Goal: Task Accomplishment & Management: Use online tool/utility

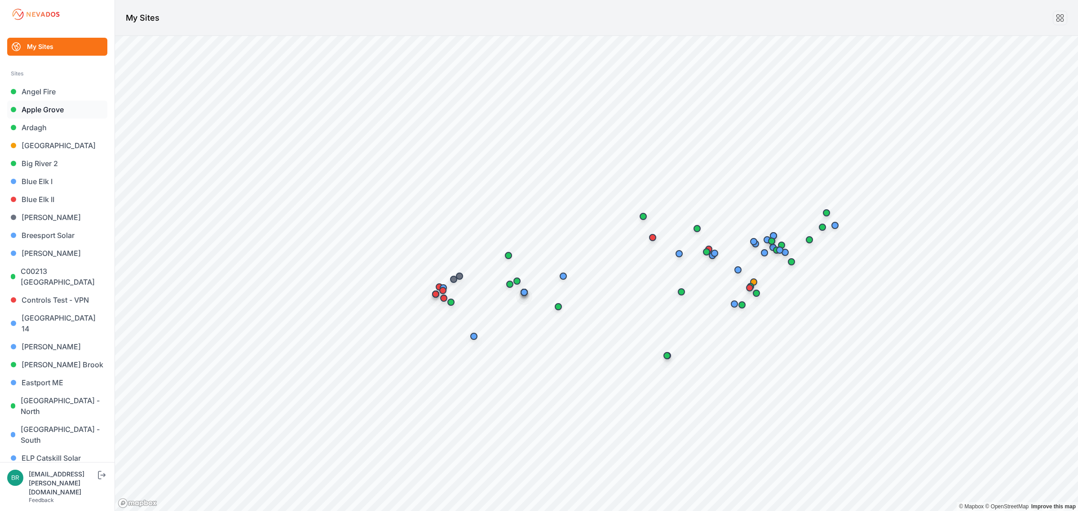
click at [66, 106] on link "Apple Grove" at bounding box center [57, 110] width 100 height 18
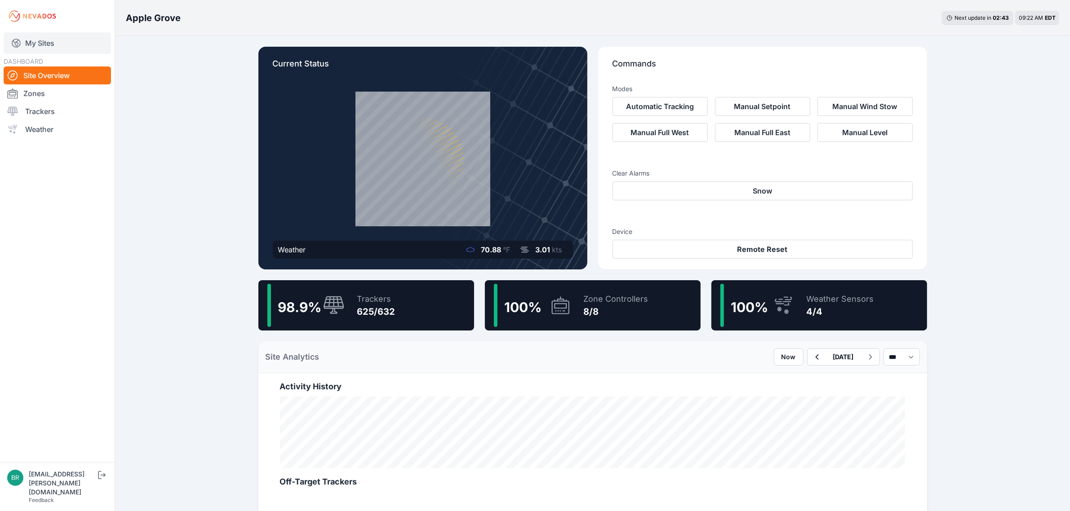
click at [88, 44] on link "My Sites" at bounding box center [57, 43] width 107 height 22
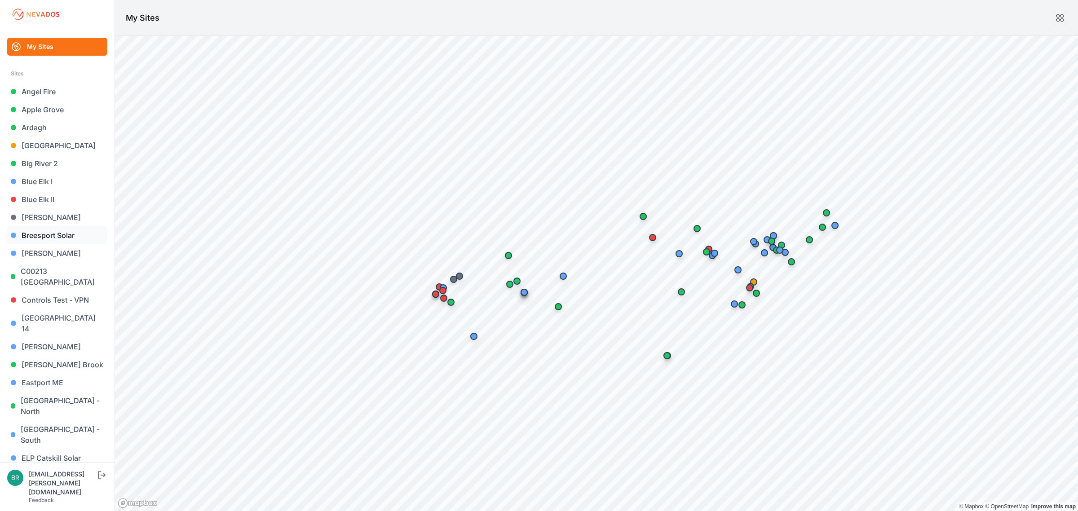
click at [57, 231] on link "Breesport Solar" at bounding box center [57, 235] width 100 height 18
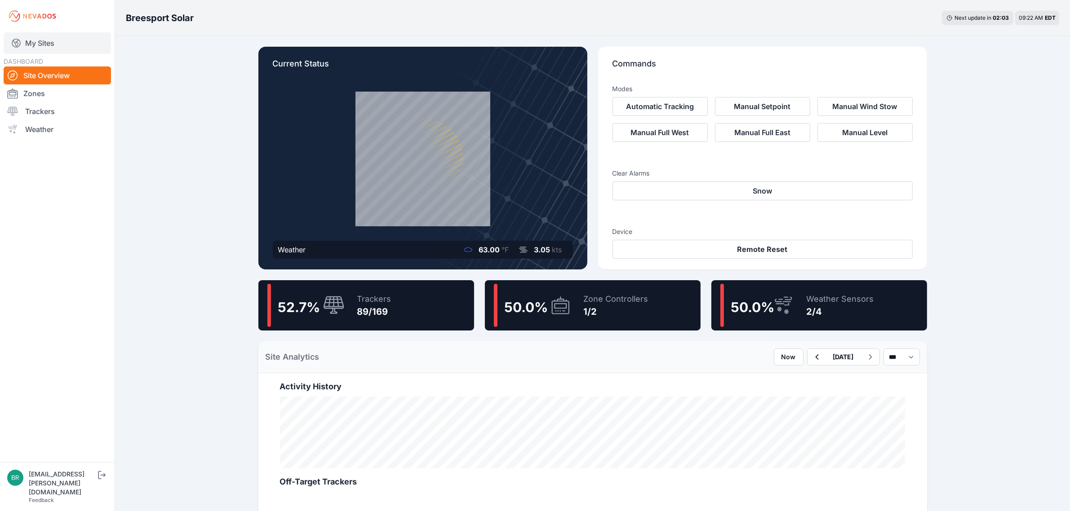
click at [64, 50] on link "My Sites" at bounding box center [57, 43] width 107 height 22
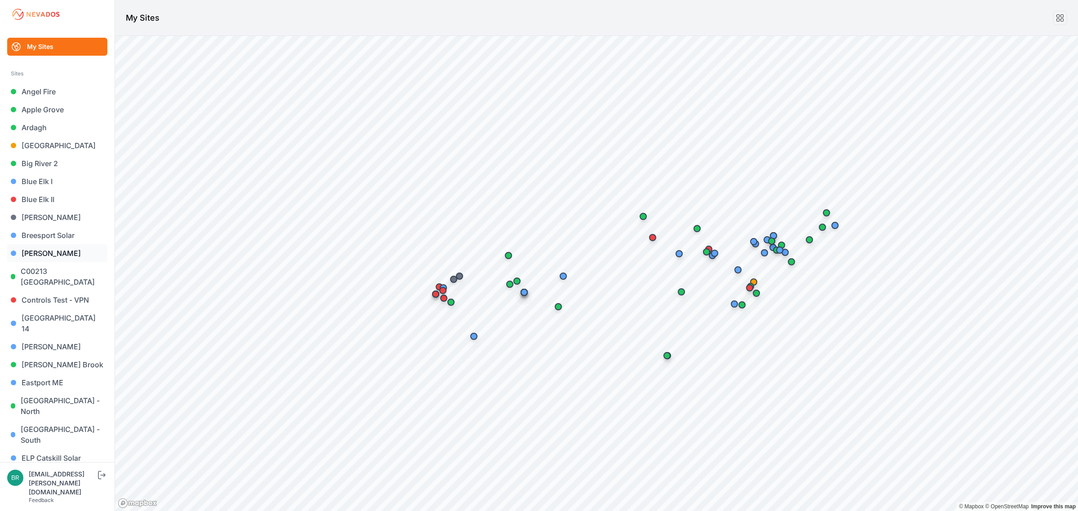
click at [75, 246] on link "[PERSON_NAME]" at bounding box center [57, 253] width 100 height 18
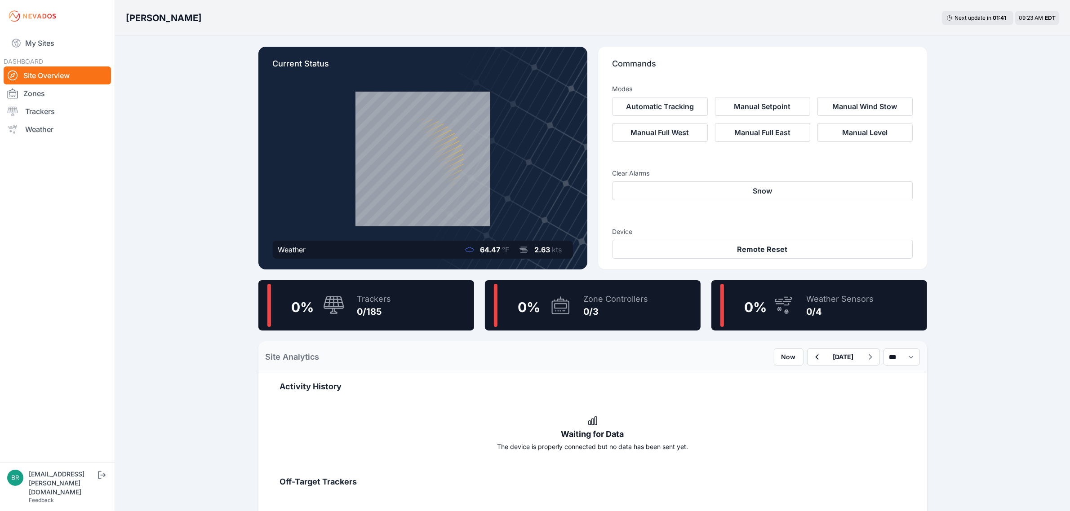
click at [54, 71] on link "Site Overview" at bounding box center [57, 76] width 107 height 18
click at [49, 50] on link "My Sites" at bounding box center [57, 43] width 107 height 22
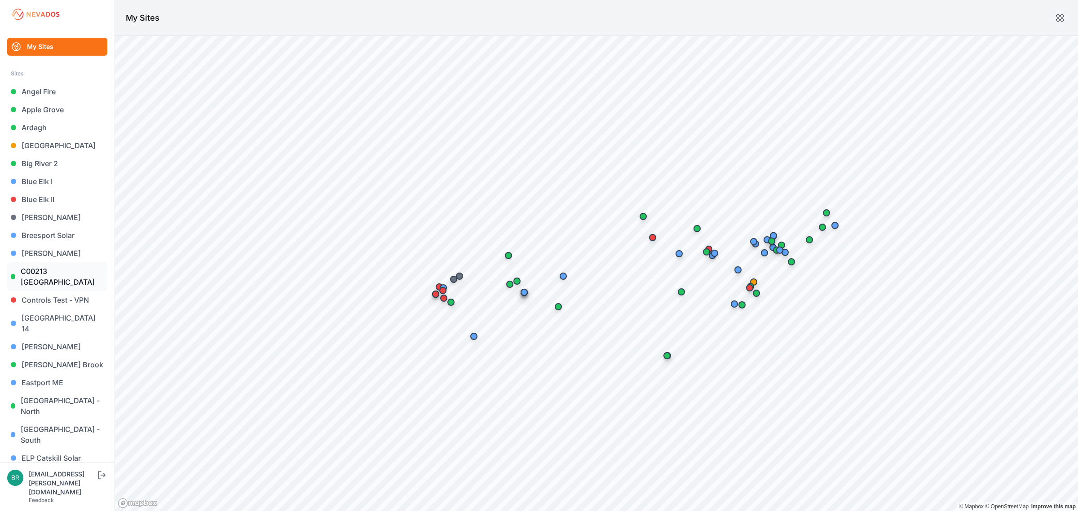
click at [62, 270] on link "C00213 [GEOGRAPHIC_DATA]" at bounding box center [57, 276] width 100 height 29
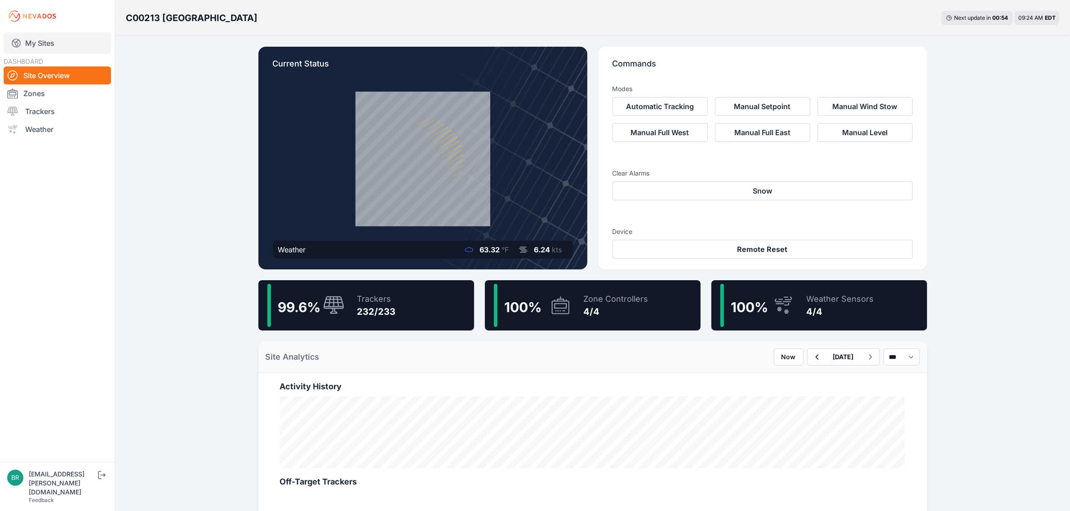
click at [40, 45] on link "My Sites" at bounding box center [57, 43] width 107 height 22
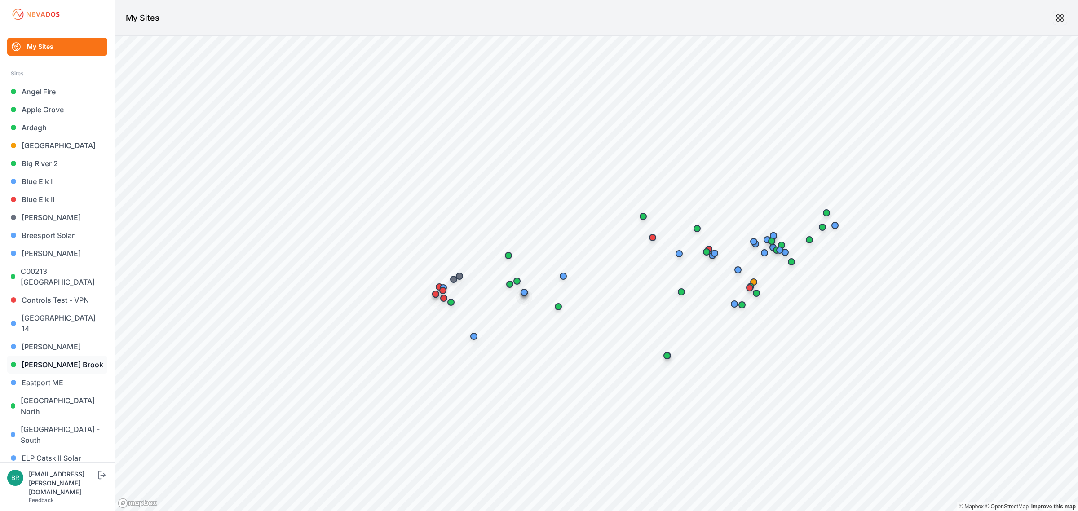
click at [62, 356] on link "[PERSON_NAME] Brook" at bounding box center [57, 365] width 100 height 18
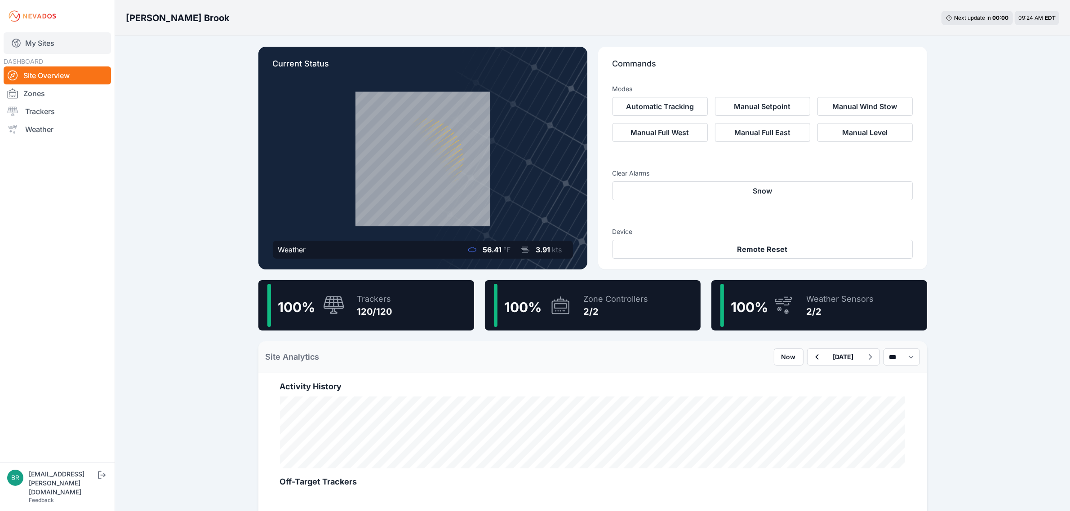
click at [59, 46] on link "My Sites" at bounding box center [57, 43] width 107 height 22
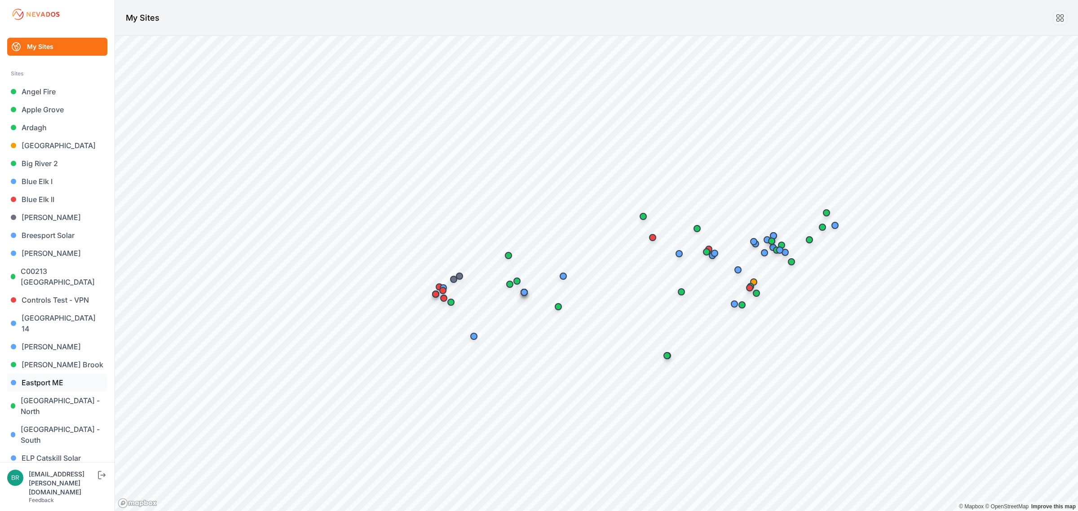
click at [82, 374] on link "Eastport ME" at bounding box center [57, 383] width 100 height 18
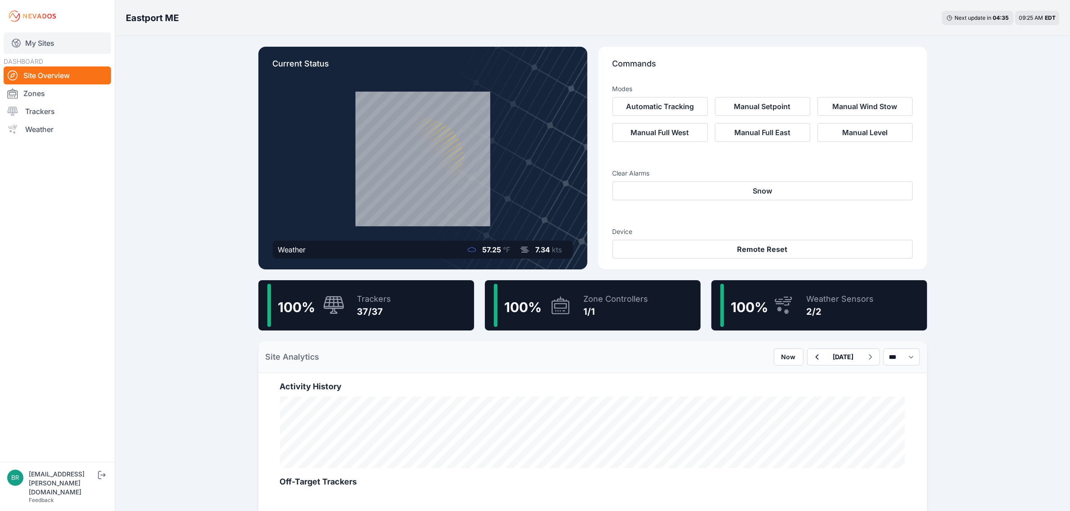
click at [27, 38] on link "My Sites" at bounding box center [57, 43] width 107 height 22
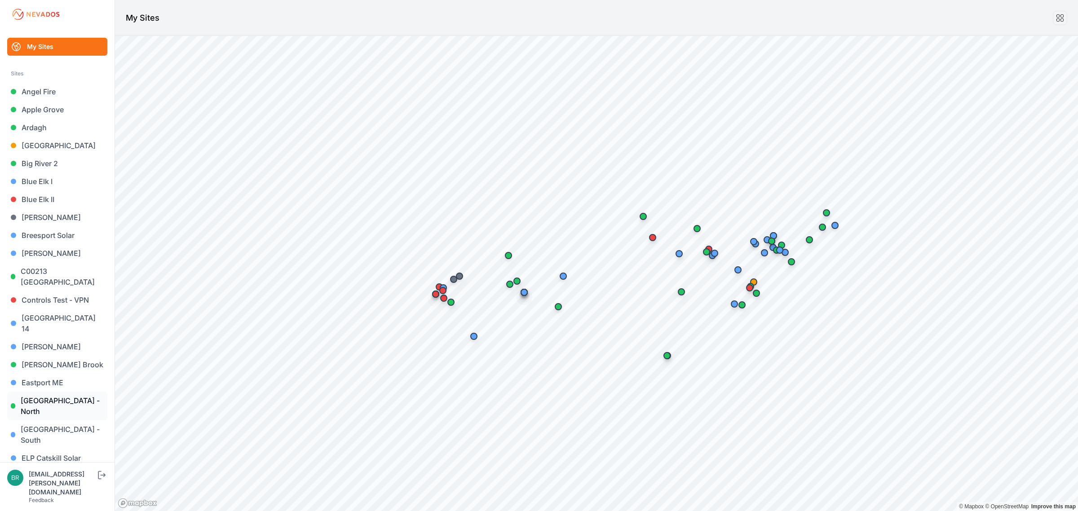
click at [58, 392] on link "[GEOGRAPHIC_DATA] - North" at bounding box center [57, 406] width 100 height 29
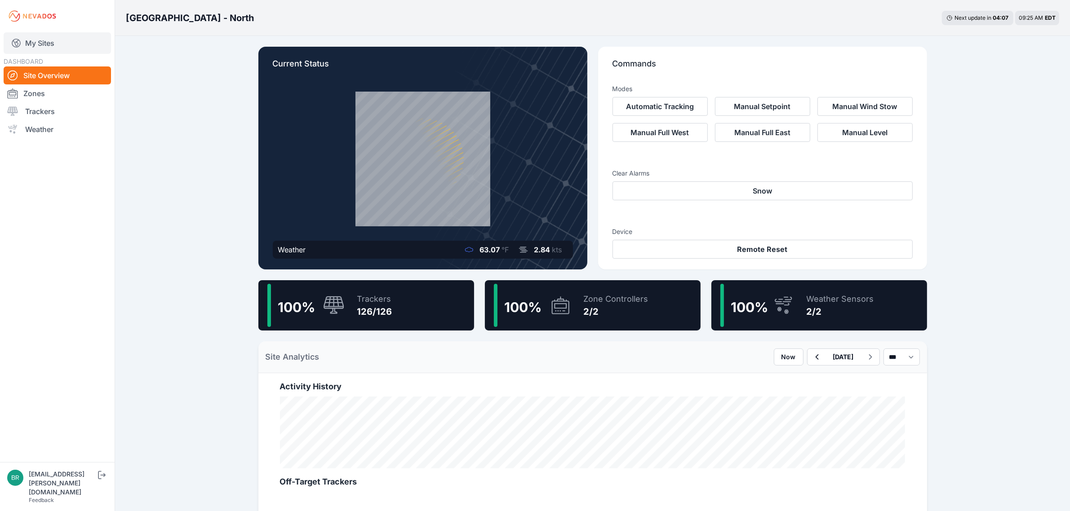
click at [73, 51] on link "My Sites" at bounding box center [57, 43] width 107 height 22
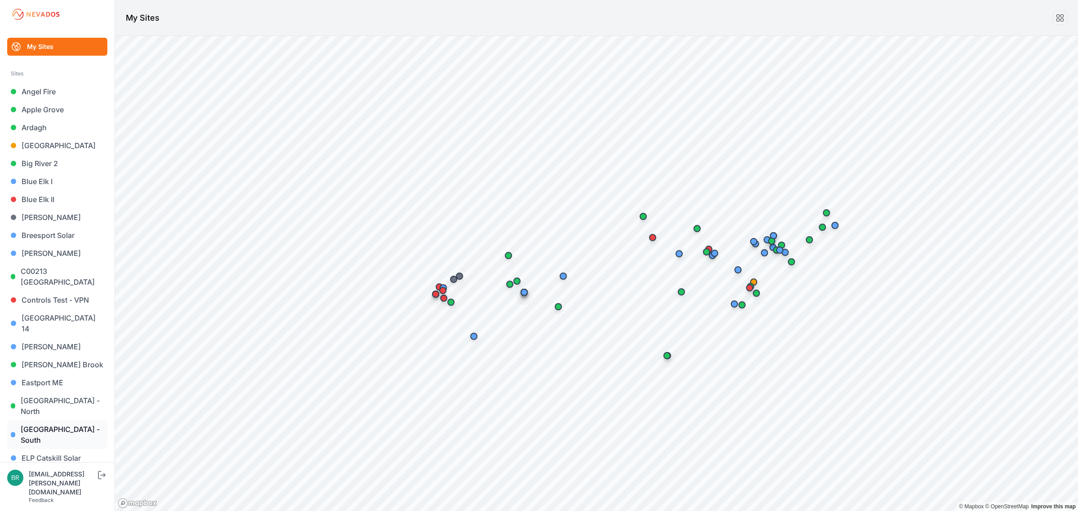
click at [87, 421] on link "[GEOGRAPHIC_DATA] - South" at bounding box center [57, 435] width 100 height 29
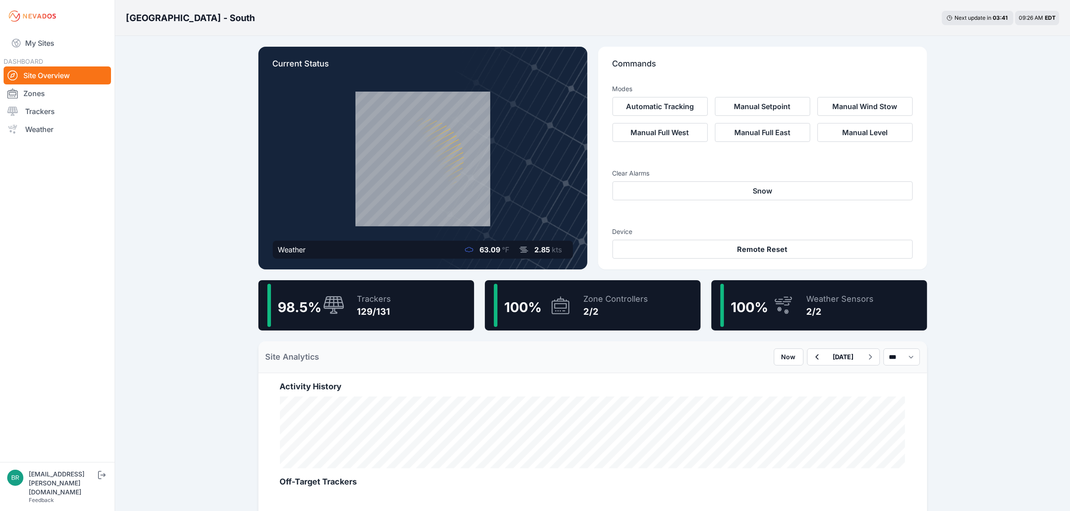
click at [13, 56] on div "DASHBOARD Site Overview Zones Trackers Weather" at bounding box center [57, 97] width 107 height 83
click at [34, 46] on link "My Sites" at bounding box center [57, 43] width 107 height 22
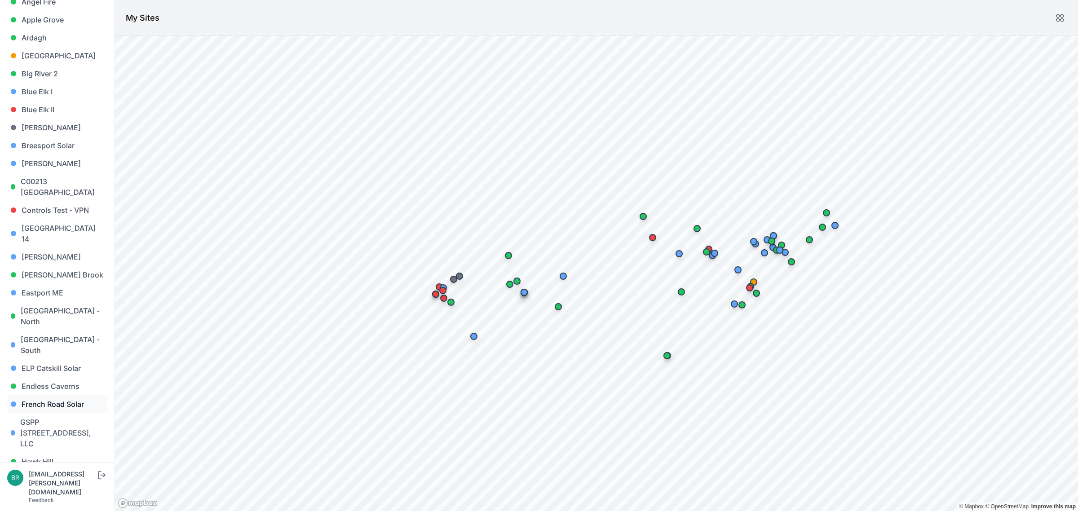
scroll to position [112, 0]
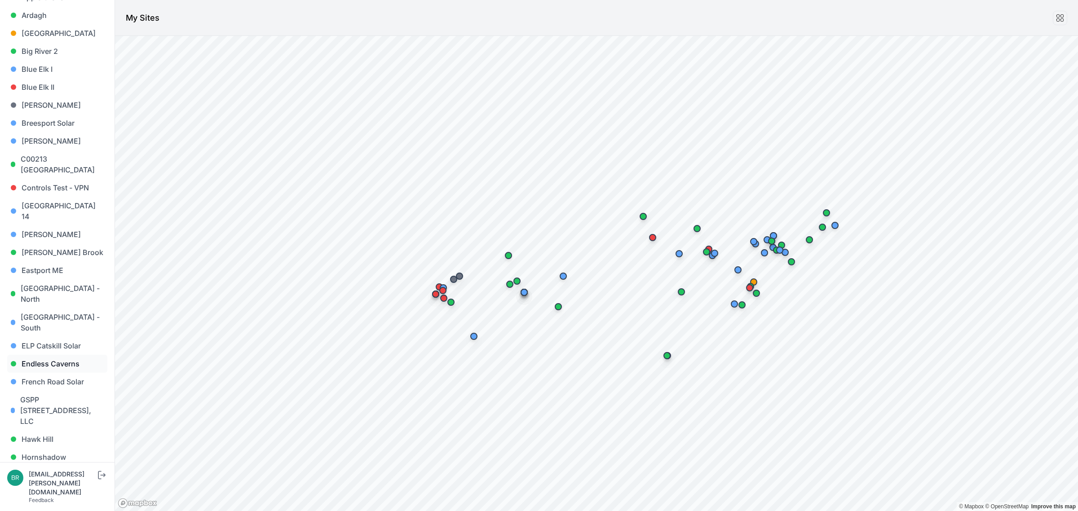
click at [77, 355] on link "Endless Caverns" at bounding box center [57, 364] width 100 height 18
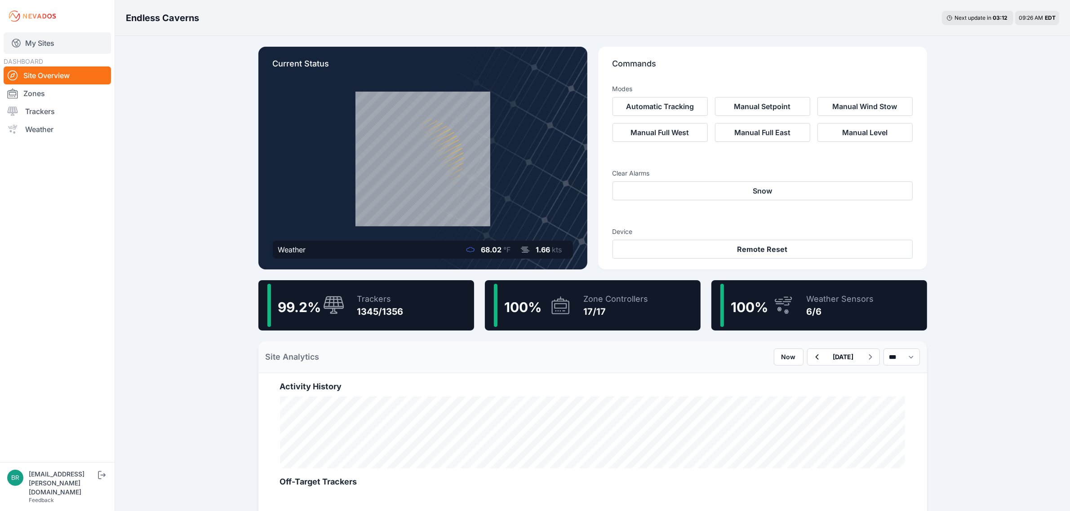
click at [38, 43] on link "My Sites" at bounding box center [57, 43] width 107 height 22
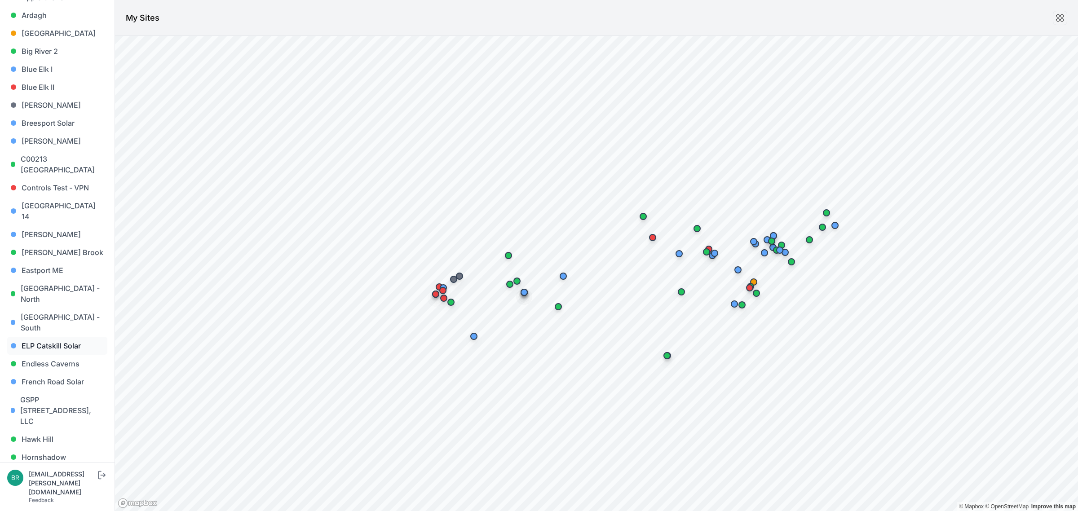
scroll to position [168, 0]
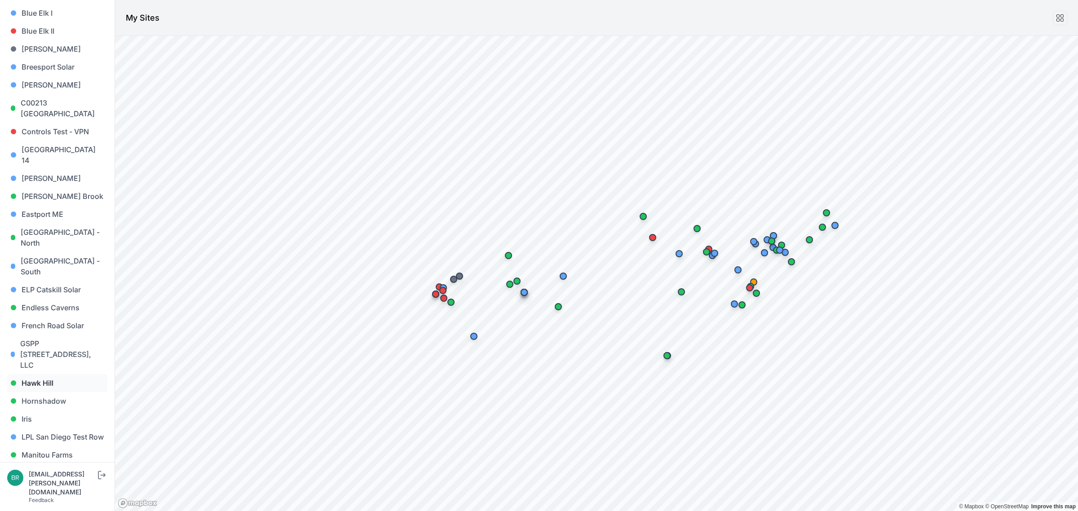
click at [59, 374] on link "Hawk Hill" at bounding box center [57, 383] width 100 height 18
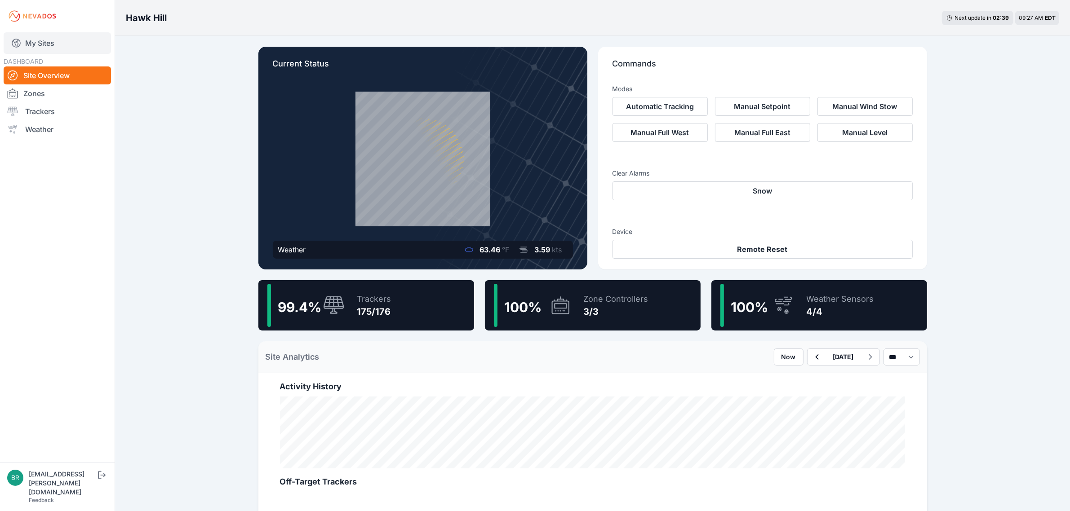
click at [74, 44] on link "My Sites" at bounding box center [57, 43] width 107 height 22
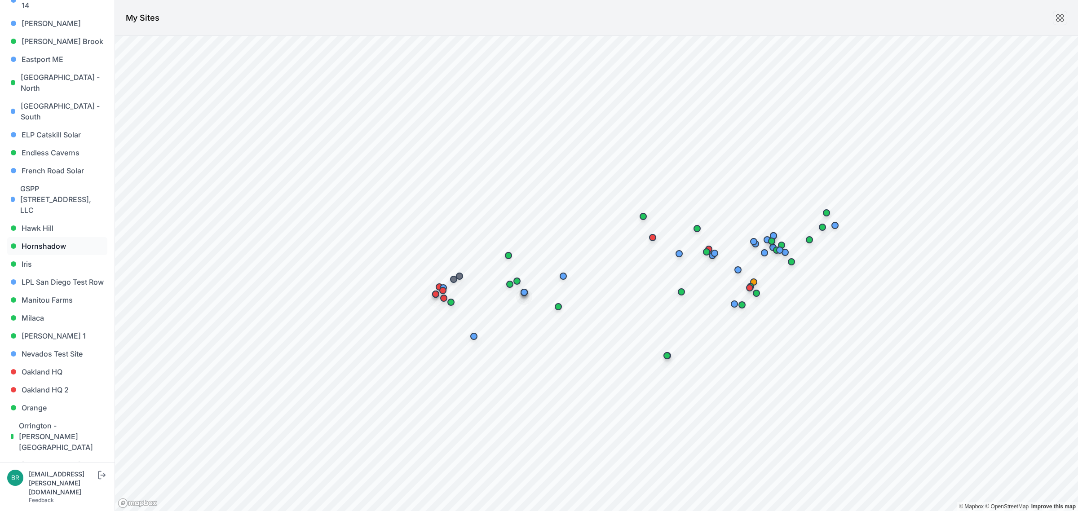
scroll to position [337, 0]
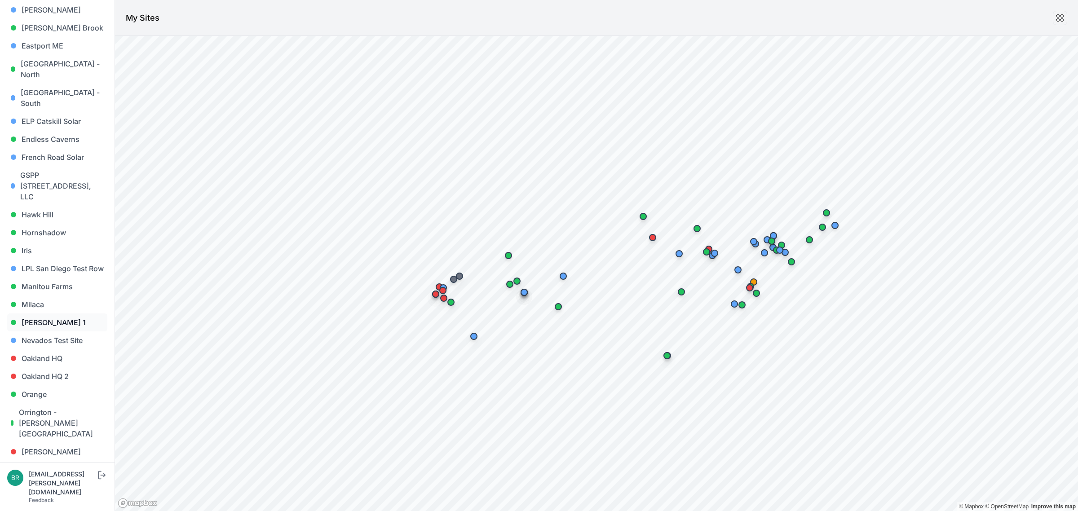
click at [66, 314] on link "[PERSON_NAME] 1" at bounding box center [57, 323] width 100 height 18
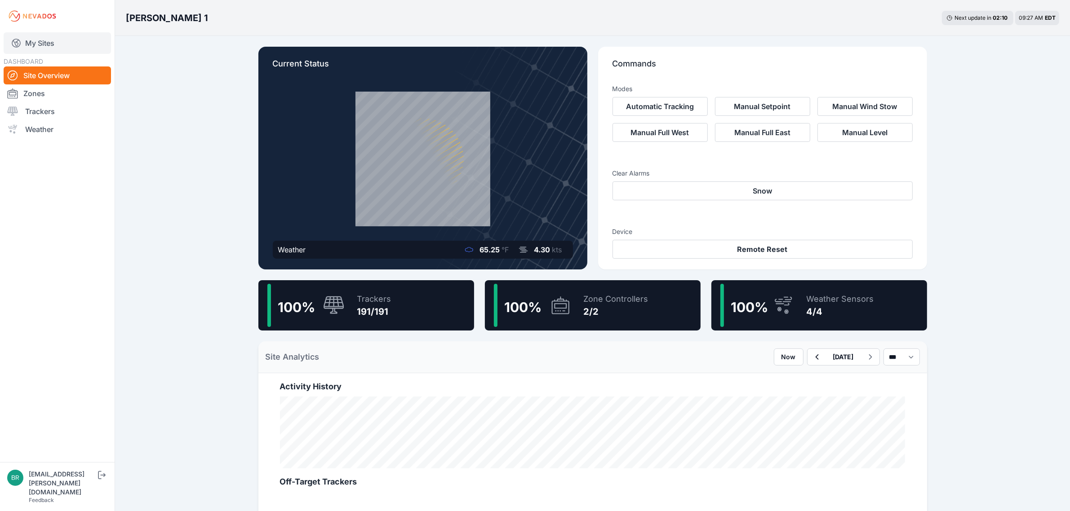
click at [61, 46] on link "My Sites" at bounding box center [57, 43] width 107 height 22
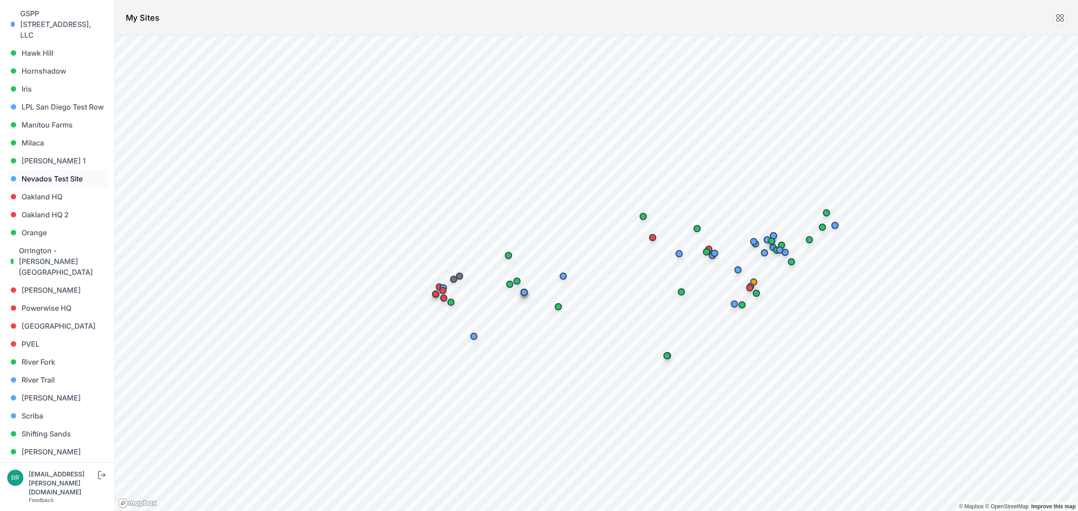
scroll to position [505, 0]
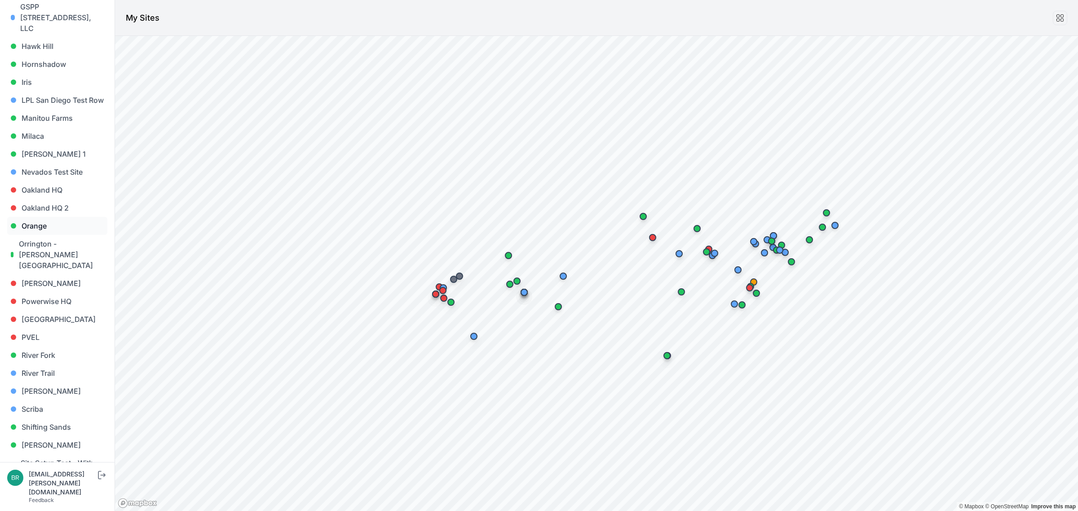
click at [57, 217] on link "Orange" at bounding box center [57, 226] width 100 height 18
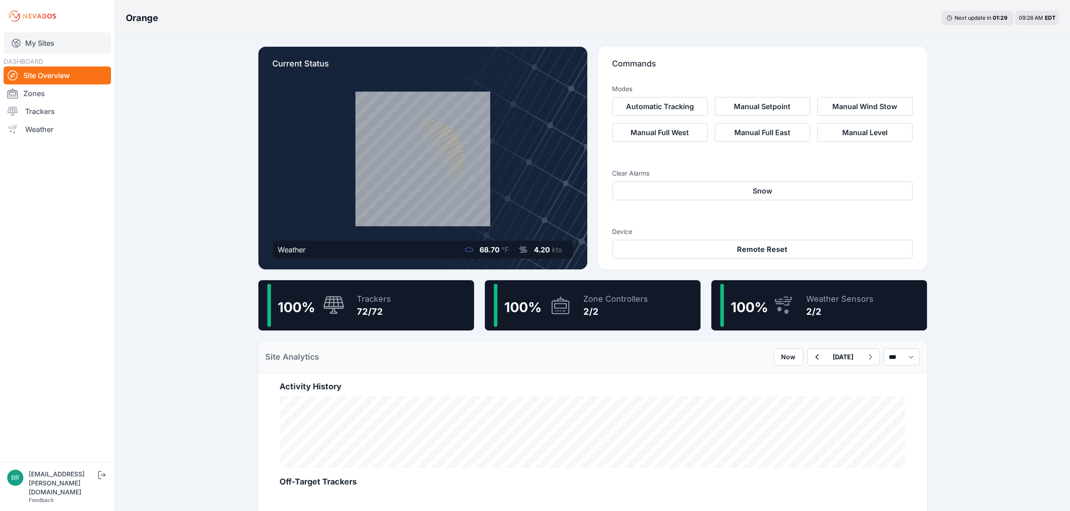
click at [71, 45] on link "My Sites" at bounding box center [57, 43] width 107 height 22
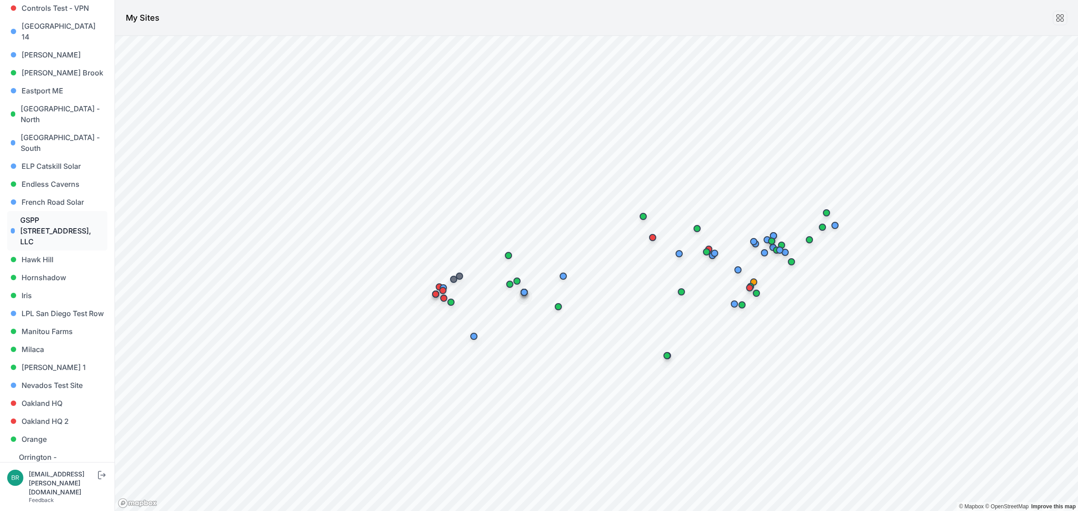
scroll to position [393, 0]
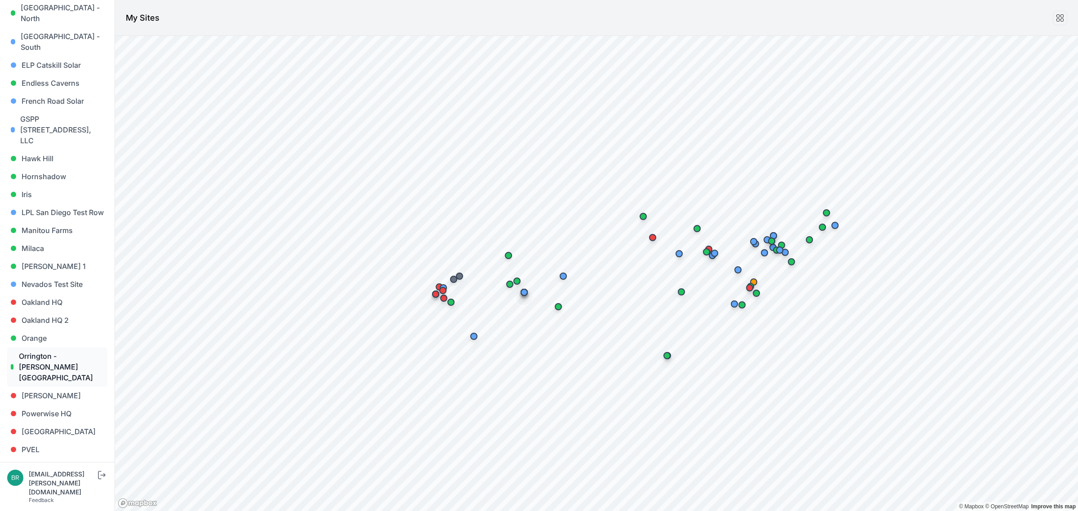
click at [59, 347] on link "Orrington - [PERSON_NAME][GEOGRAPHIC_DATA]" at bounding box center [57, 367] width 100 height 40
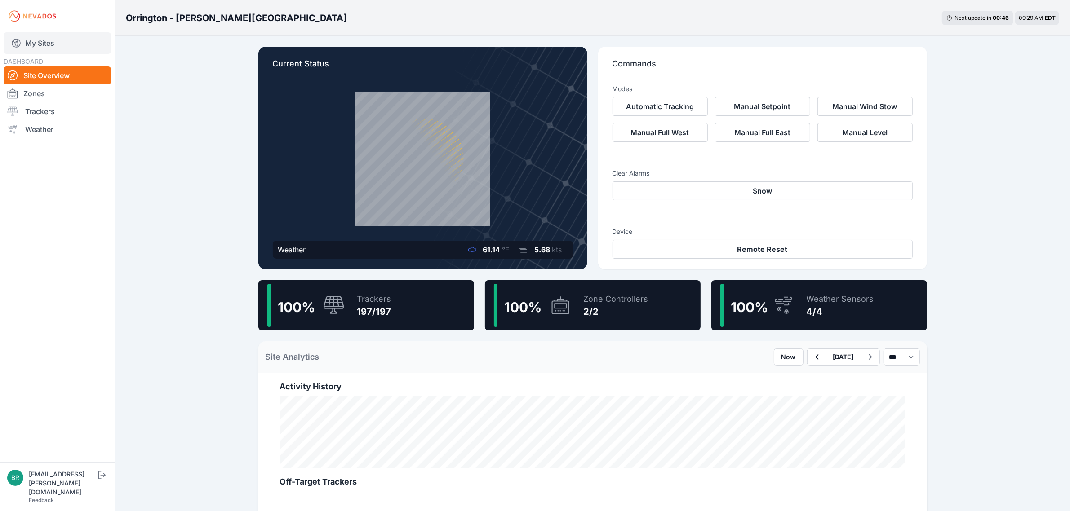
click at [88, 48] on link "My Sites" at bounding box center [57, 43] width 107 height 22
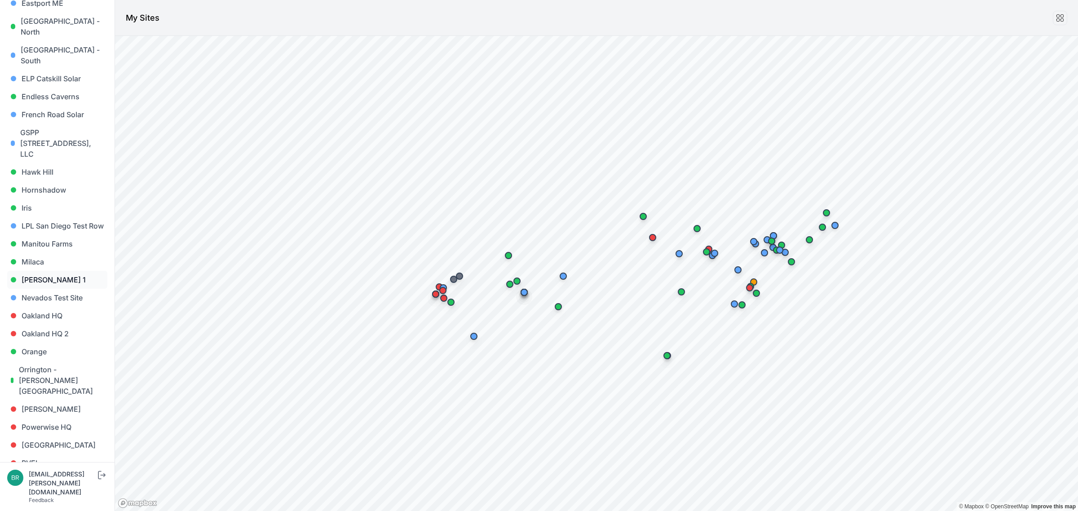
scroll to position [618, 0]
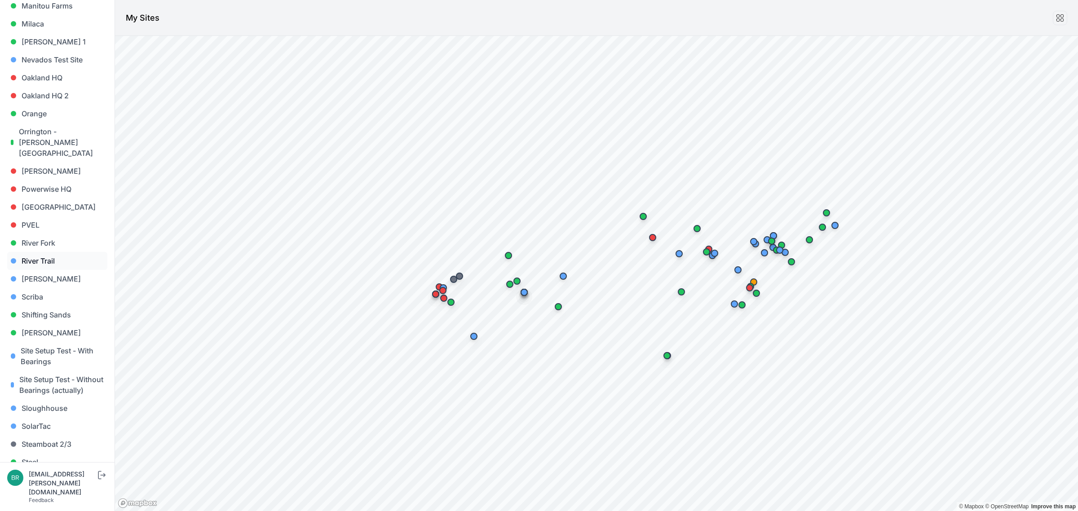
click at [64, 252] on link "River Trail" at bounding box center [57, 261] width 100 height 18
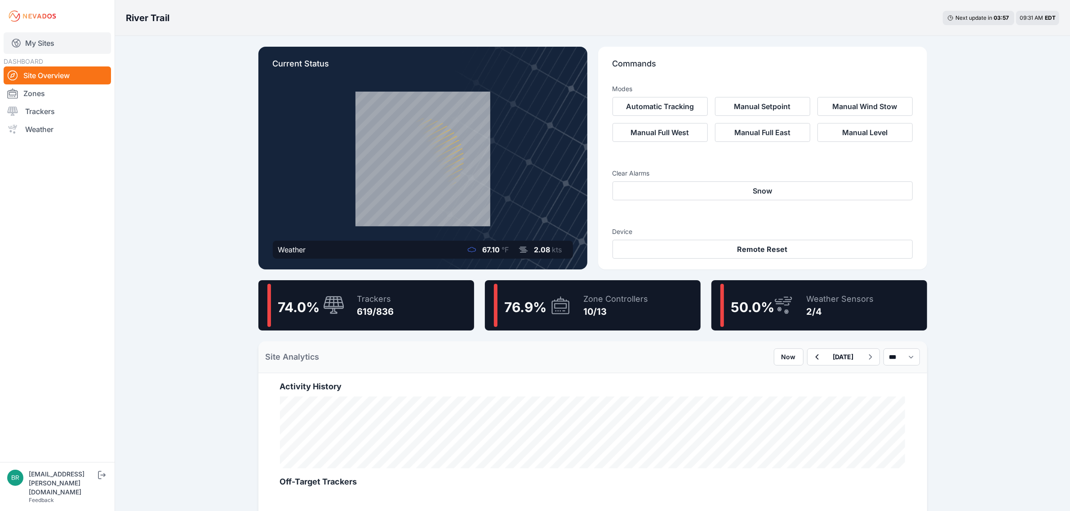
click at [40, 40] on link "My Sites" at bounding box center [57, 43] width 107 height 22
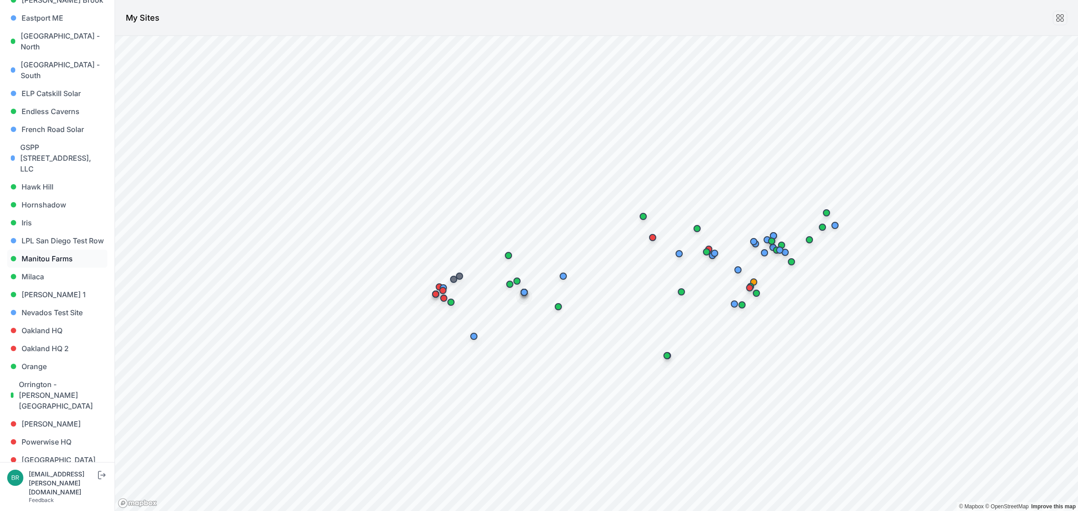
scroll to position [618, 0]
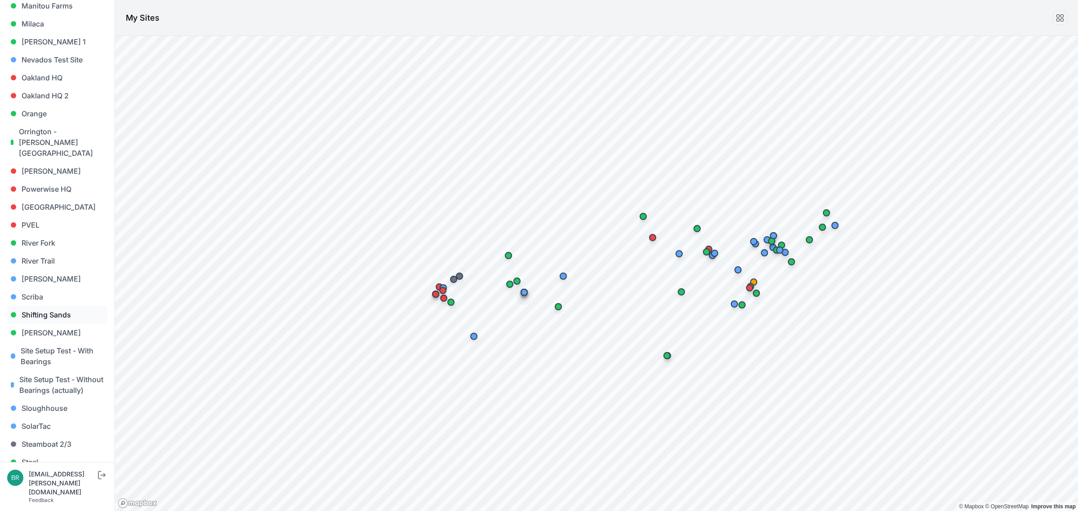
click at [48, 306] on link "Shifting Sands" at bounding box center [57, 315] width 100 height 18
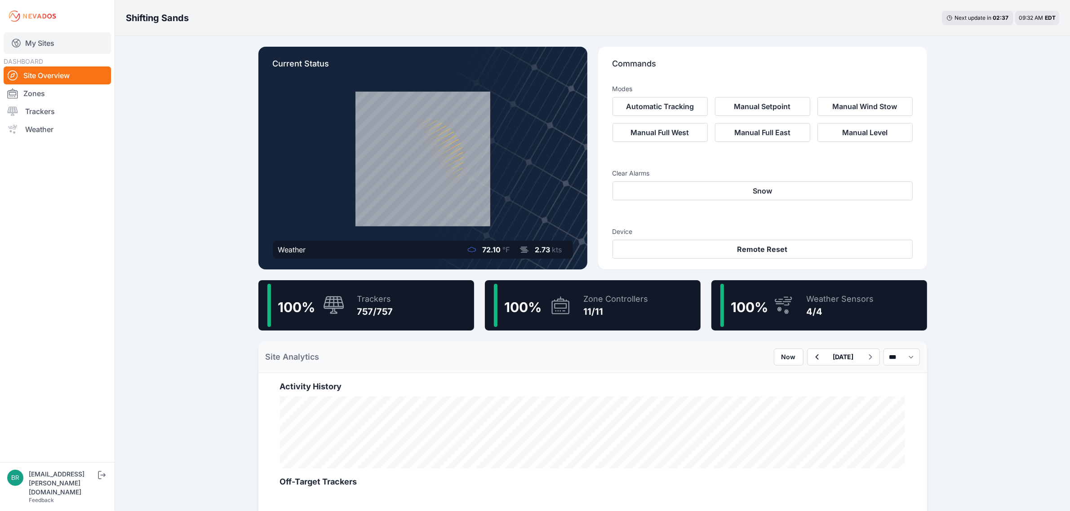
click at [40, 36] on link "My Sites" at bounding box center [57, 43] width 107 height 22
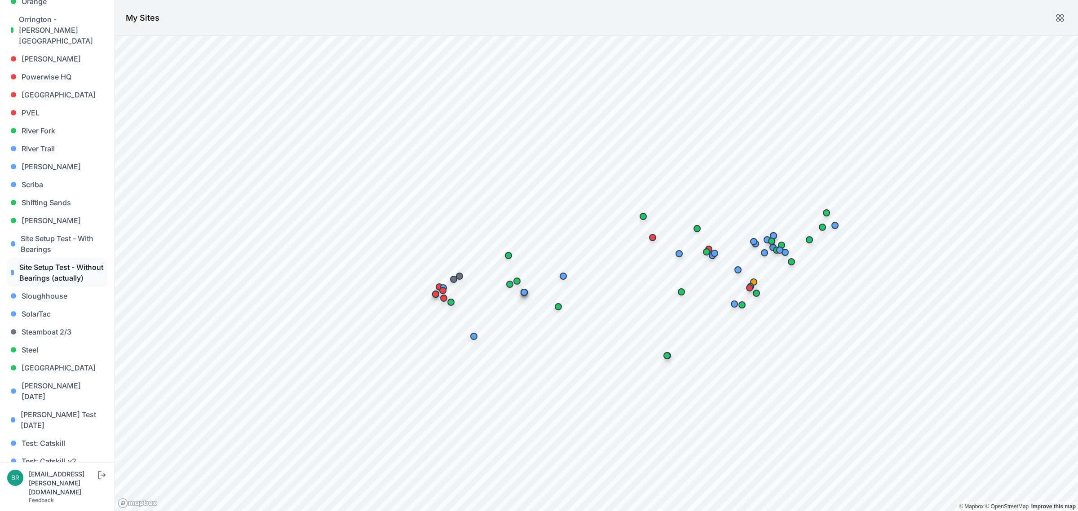
scroll to position [766, 0]
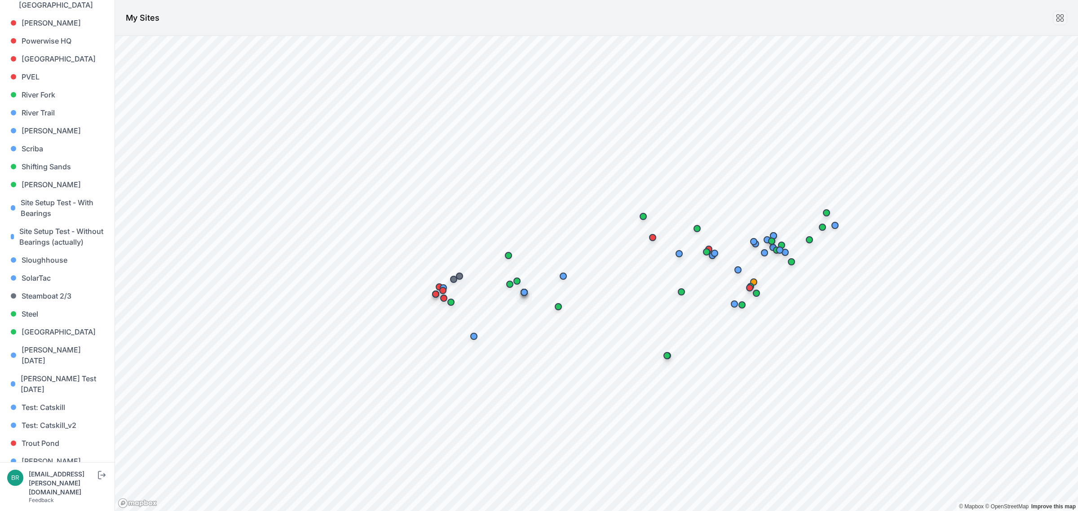
click at [60, 488] on link "[PERSON_NAME] [PERSON_NAME]" at bounding box center [57, 502] width 100 height 29
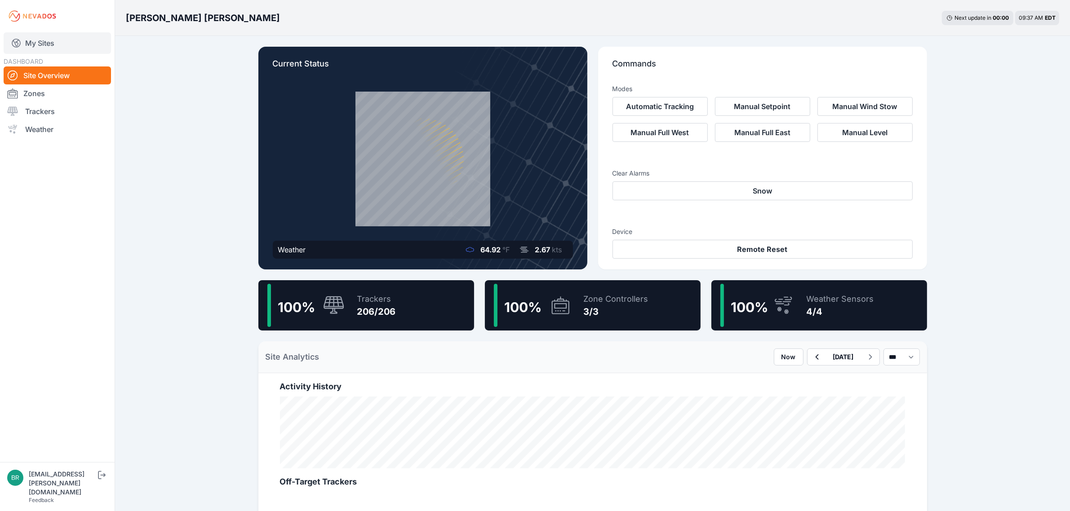
click at [21, 45] on icon at bounding box center [16, 43] width 11 height 11
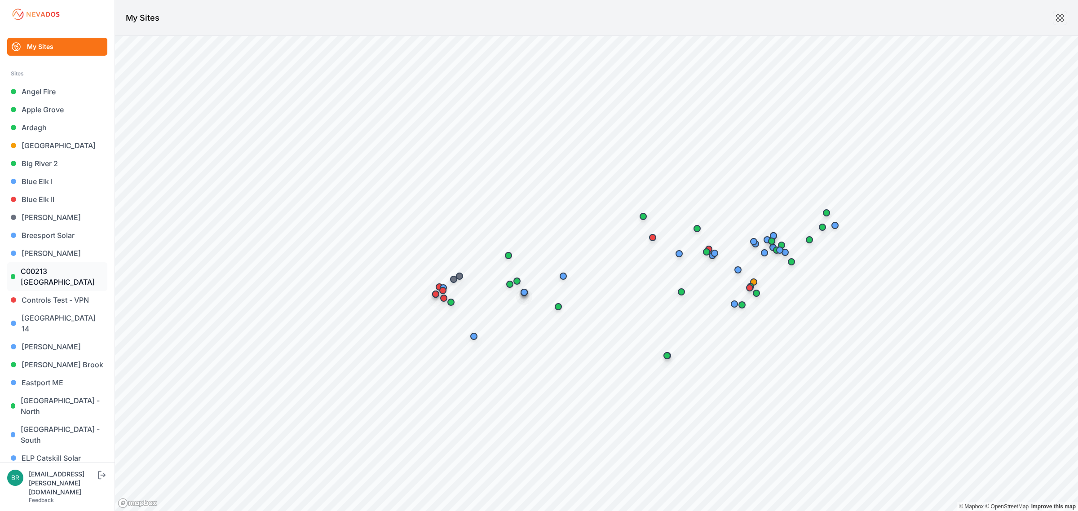
click at [76, 277] on link "C00213 [GEOGRAPHIC_DATA]" at bounding box center [57, 276] width 100 height 29
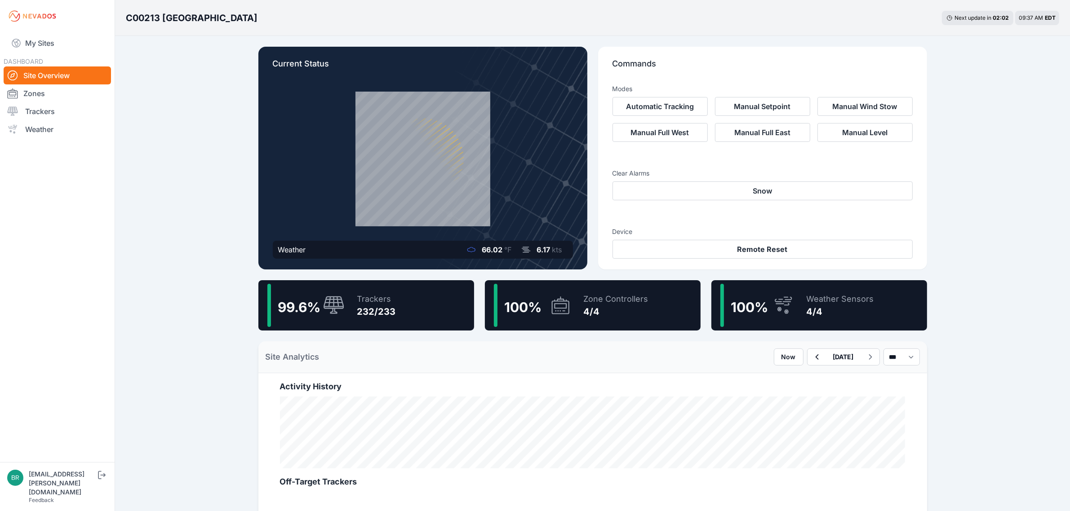
click at [380, 306] on div "232/233" at bounding box center [376, 312] width 39 height 13
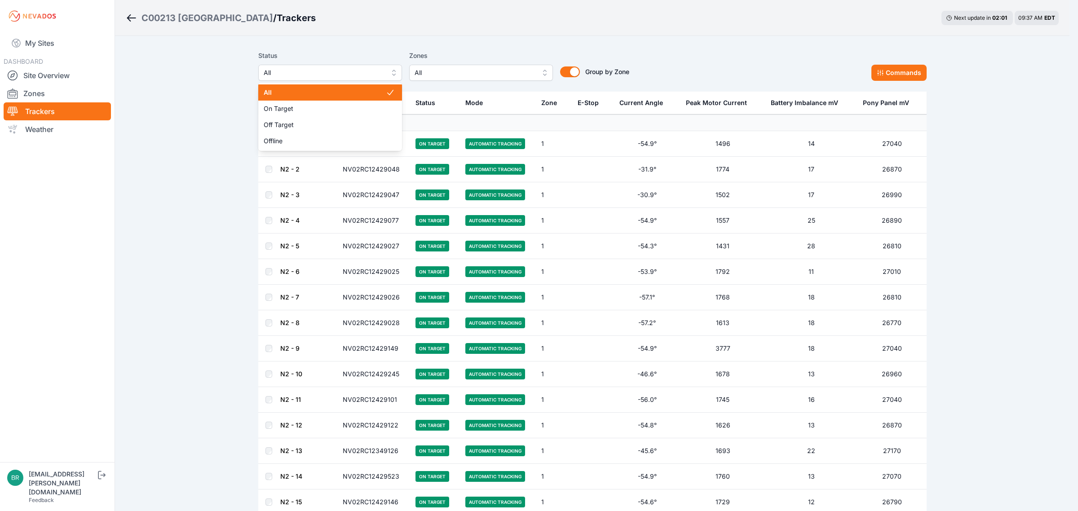
click at [318, 71] on span "All" at bounding box center [324, 72] width 120 height 11
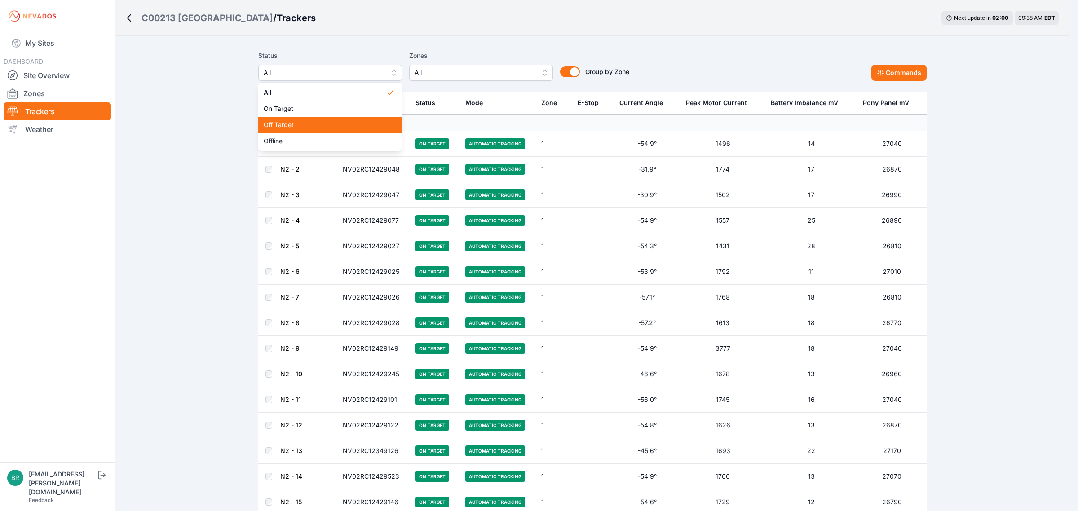
click at [316, 129] on span "Off Target" at bounding box center [325, 124] width 122 height 9
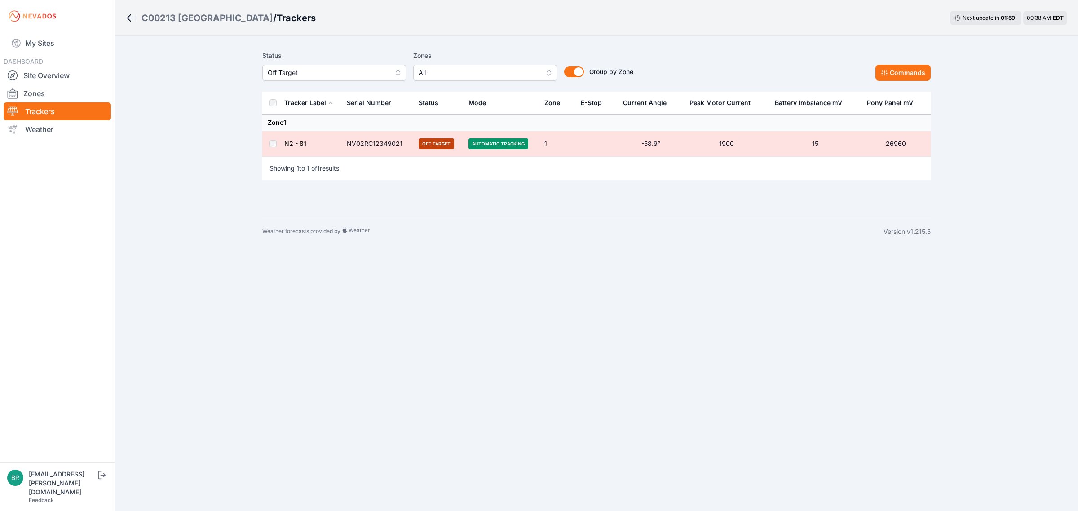
click at [322, 76] on span "Off Target" at bounding box center [328, 72] width 120 height 11
click at [311, 137] on span "Offline" at bounding box center [329, 141] width 122 height 9
click at [307, 75] on span "Offline" at bounding box center [328, 72] width 120 height 11
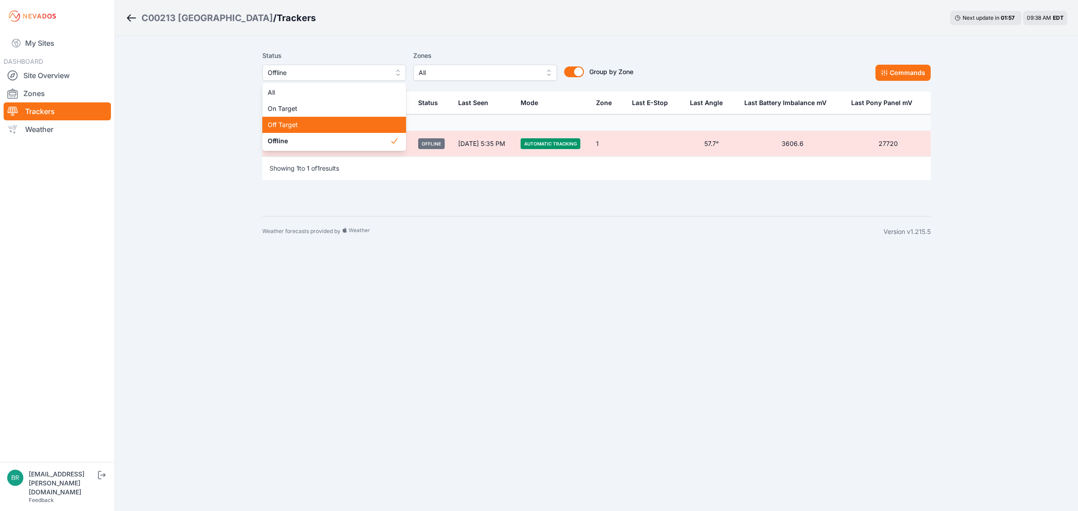
click at [300, 130] on div "Off Target" at bounding box center [334, 125] width 144 height 16
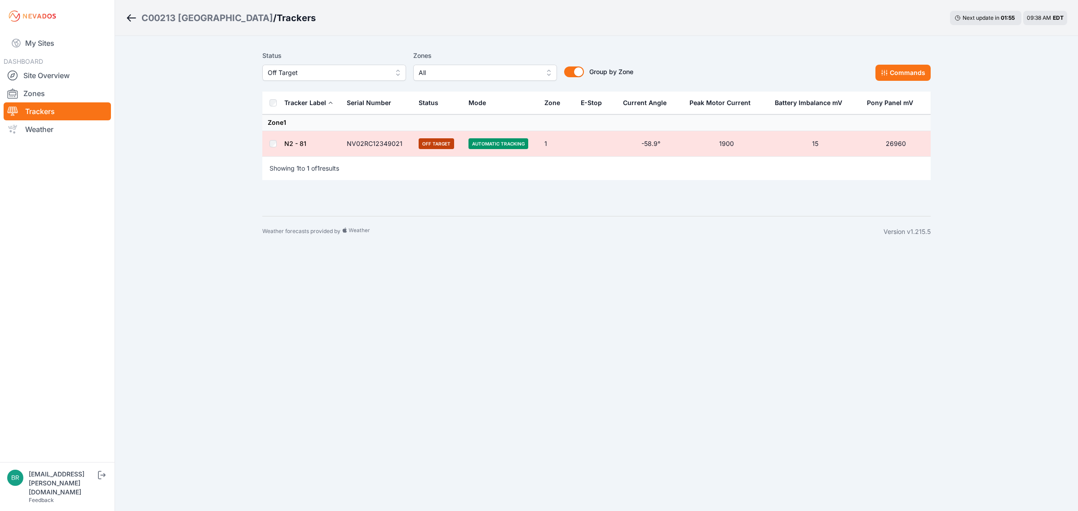
click at [899, 82] on div "Status Off Target Zones All Group by Zone Group by Zone Commands" at bounding box center [596, 69] width 669 height 45
click at [903, 70] on button "Commands" at bounding box center [903, 73] width 55 height 16
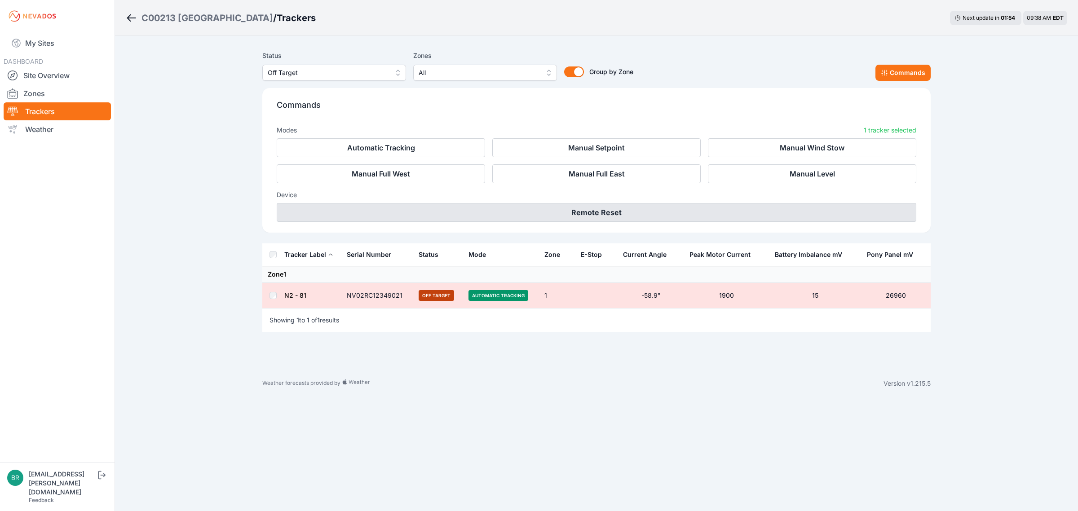
click at [735, 217] on button "Remote Reset" at bounding box center [597, 212] width 640 height 19
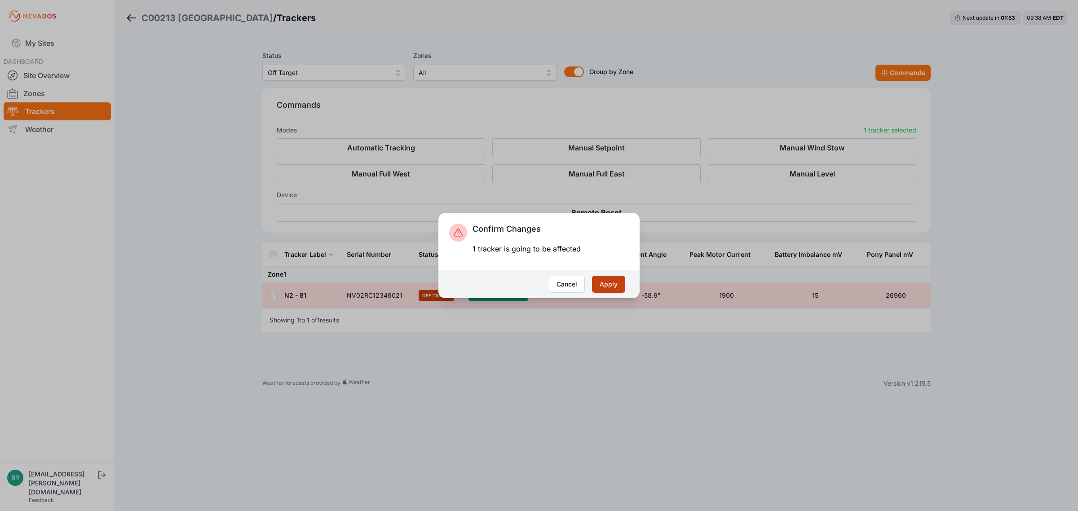
click at [622, 281] on button "Apply" at bounding box center [608, 284] width 33 height 17
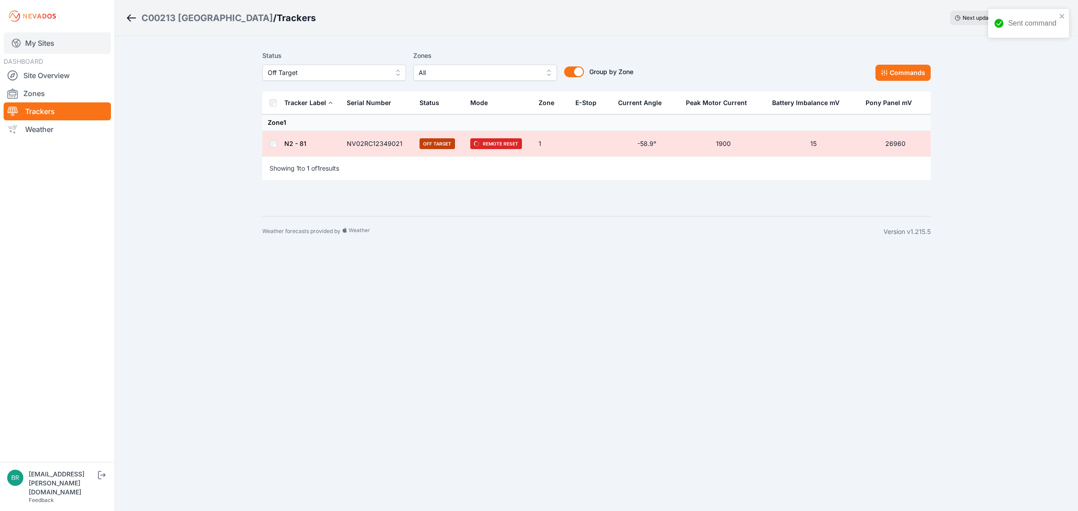
click at [79, 46] on link "My Sites" at bounding box center [57, 43] width 107 height 22
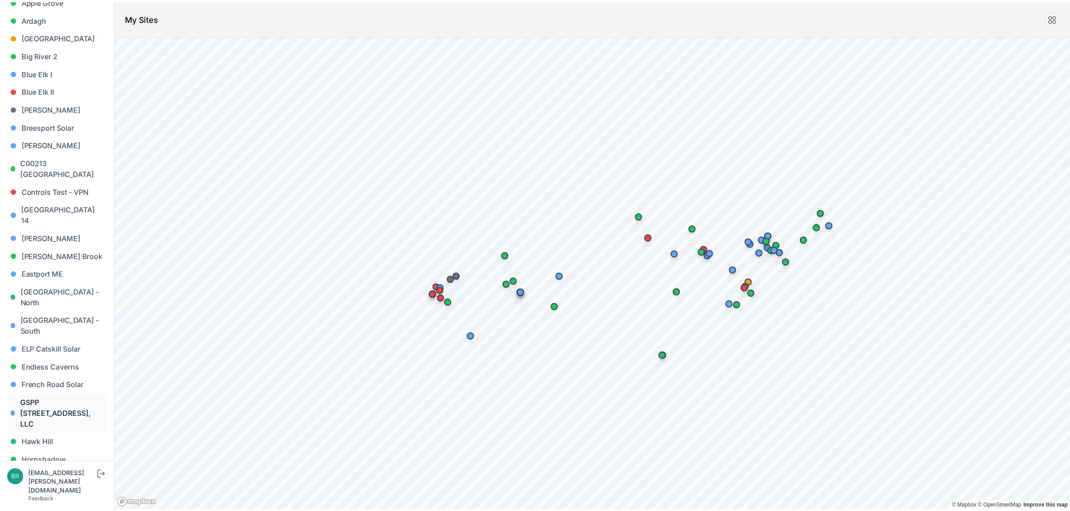
scroll to position [112, 0]
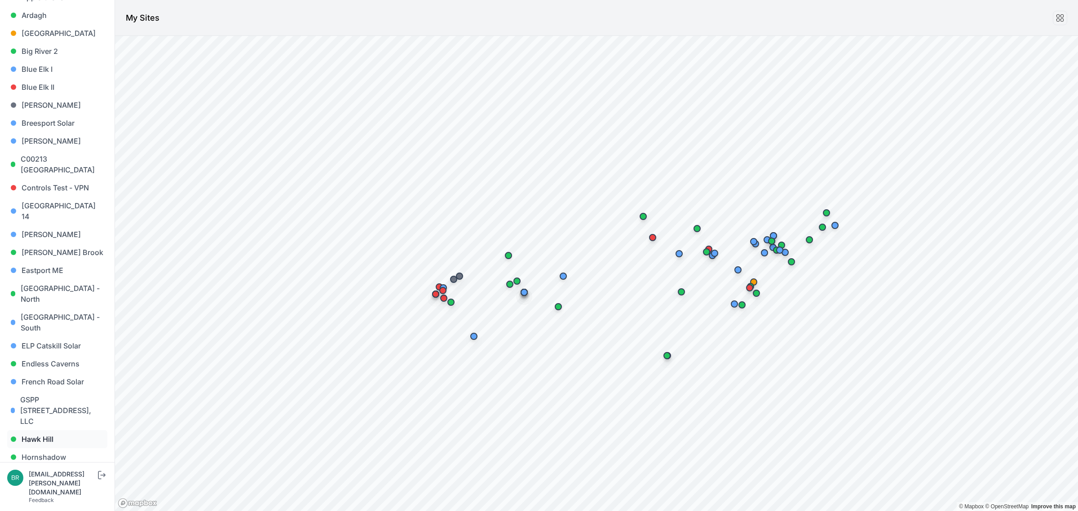
click at [63, 430] on link "Hawk Hill" at bounding box center [57, 439] width 100 height 18
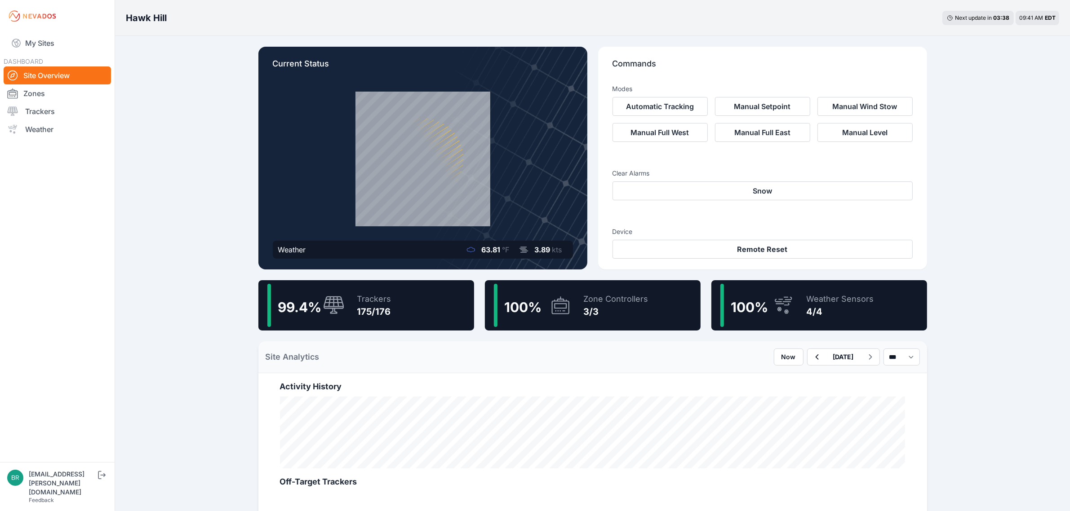
click at [322, 302] on div at bounding box center [331, 305] width 25 height 19
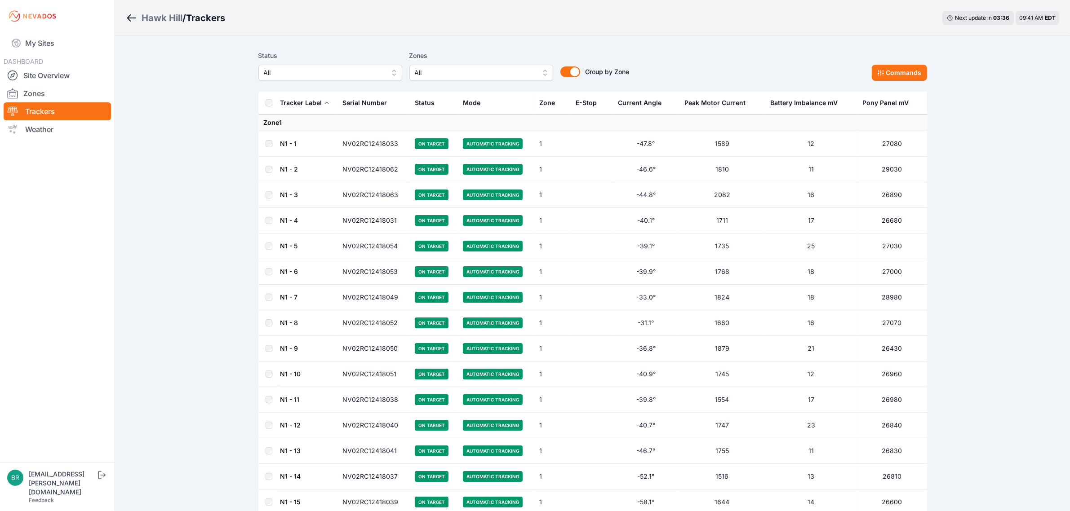
click at [322, 75] on span "All" at bounding box center [324, 72] width 120 height 11
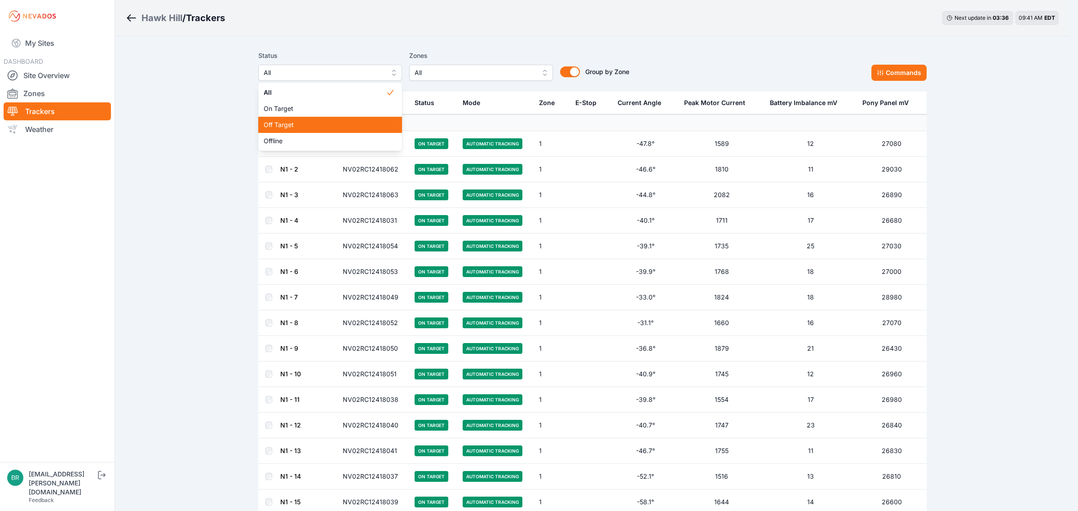
click at [315, 117] on div "Off Target" at bounding box center [330, 125] width 144 height 16
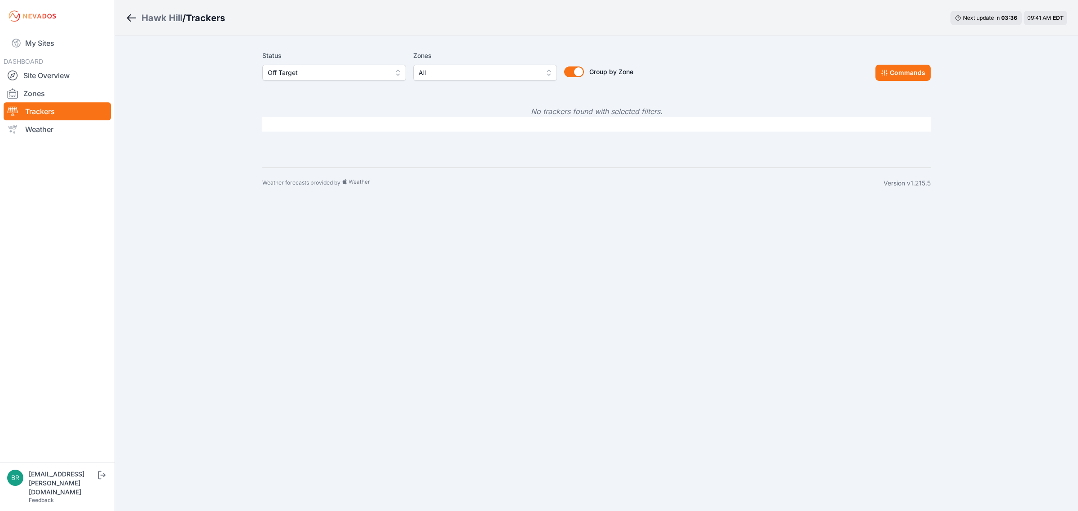
drag, startPoint x: 323, startPoint y: 82, endPoint x: 324, endPoint y: 77, distance: 5.6
click at [324, 77] on div "Status Off Target Zones All Group by Zone Group by Zone Commands" at bounding box center [596, 69] width 669 height 45
click at [324, 76] on span "Off Target" at bounding box center [328, 72] width 120 height 11
click at [319, 145] on span "Offline" at bounding box center [329, 141] width 122 height 9
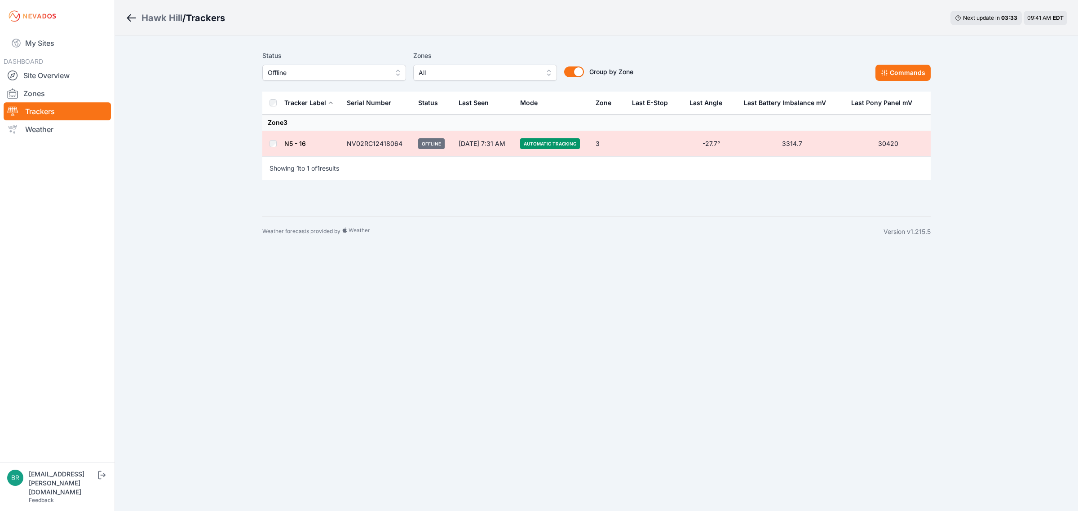
click at [293, 143] on link "N5 - 16" at bounding box center [295, 144] width 22 height 8
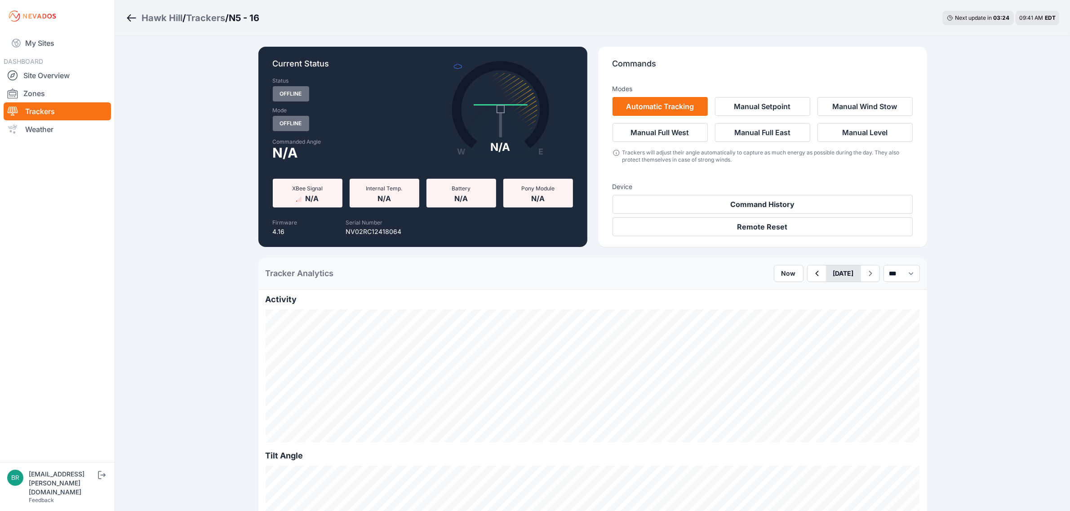
click at [826, 272] on button "[DATE]" at bounding box center [843, 274] width 35 height 16
click at [834, 338] on div "9" at bounding box center [840, 338] width 12 height 12
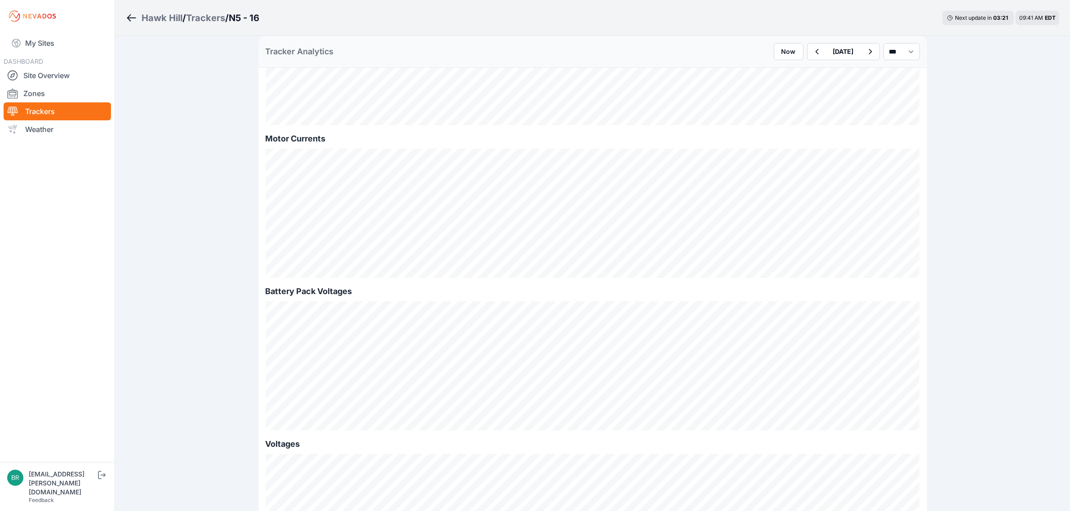
scroll to position [730, 0]
click at [811, 53] on icon "button" at bounding box center [816, 51] width 11 height 11
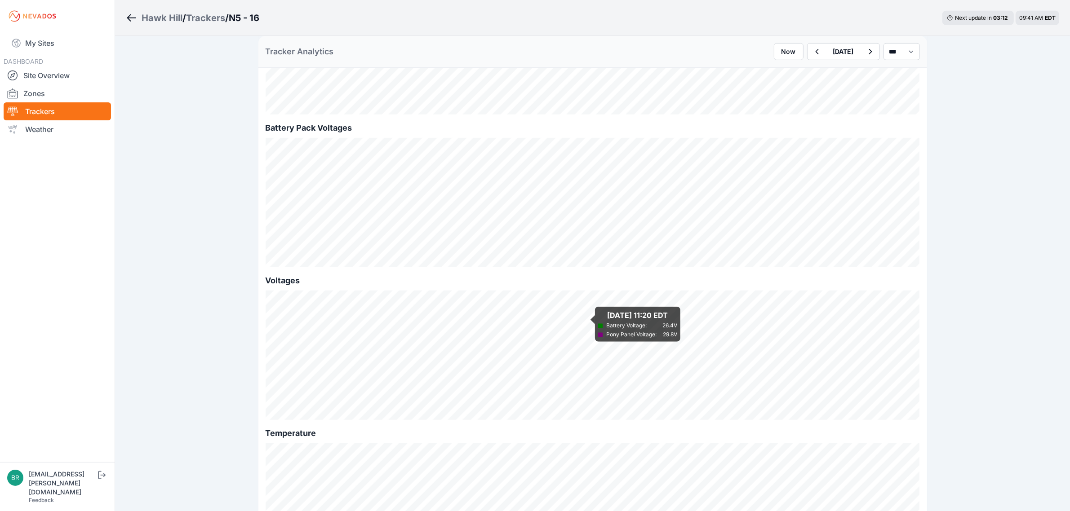
scroll to position [897, 0]
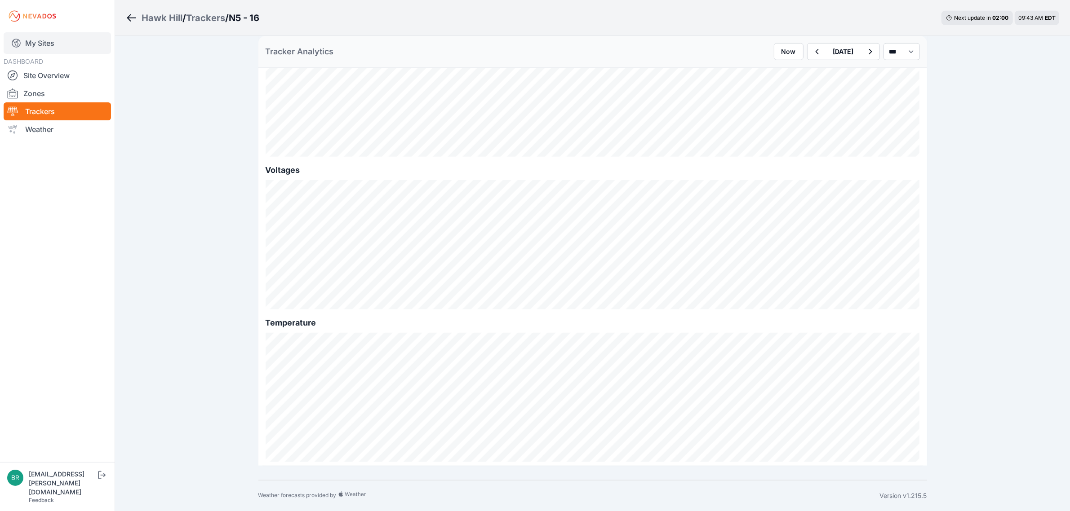
click at [72, 49] on link "My Sites" at bounding box center [57, 43] width 107 height 22
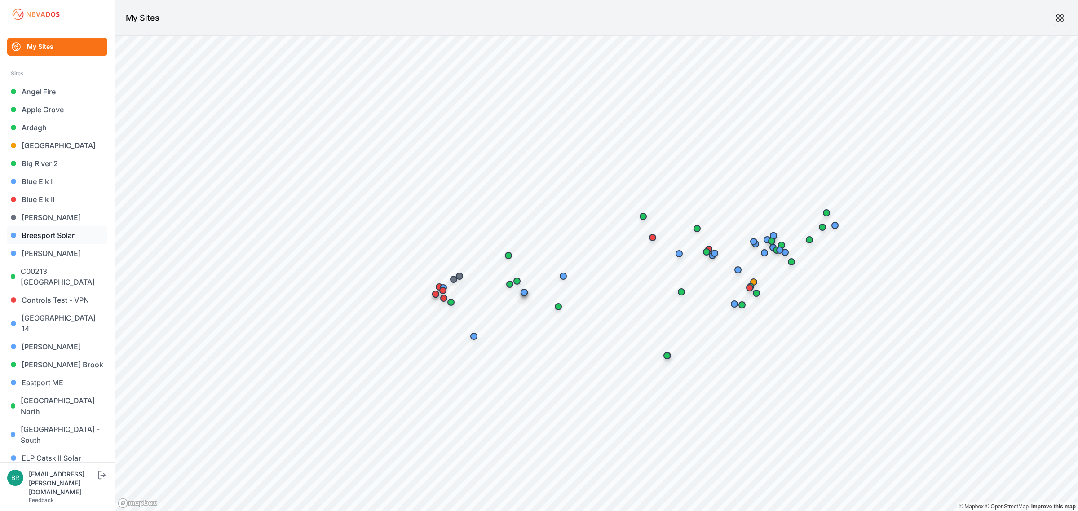
click at [54, 236] on link "Breesport Solar" at bounding box center [57, 235] width 100 height 18
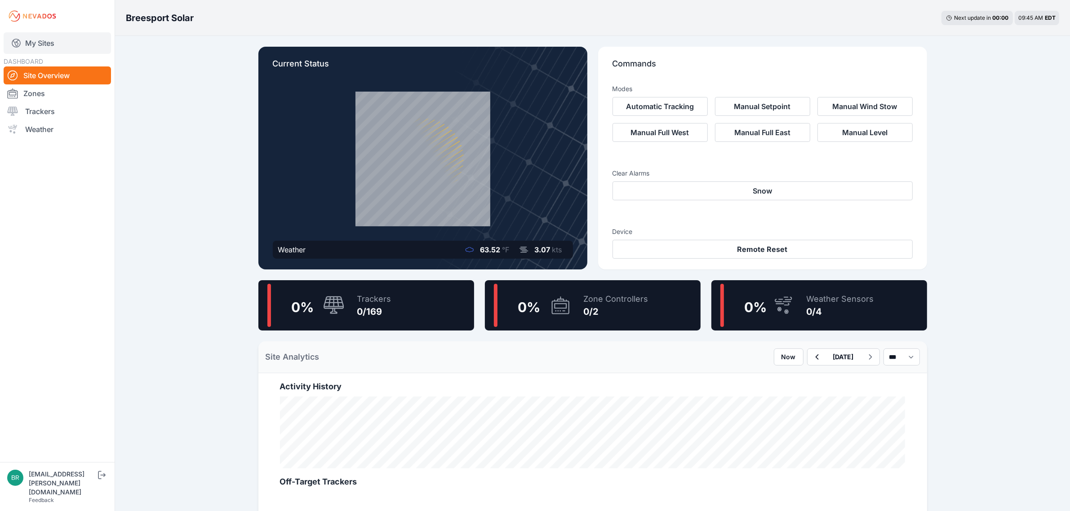
click at [54, 44] on link "My Sites" at bounding box center [57, 43] width 107 height 22
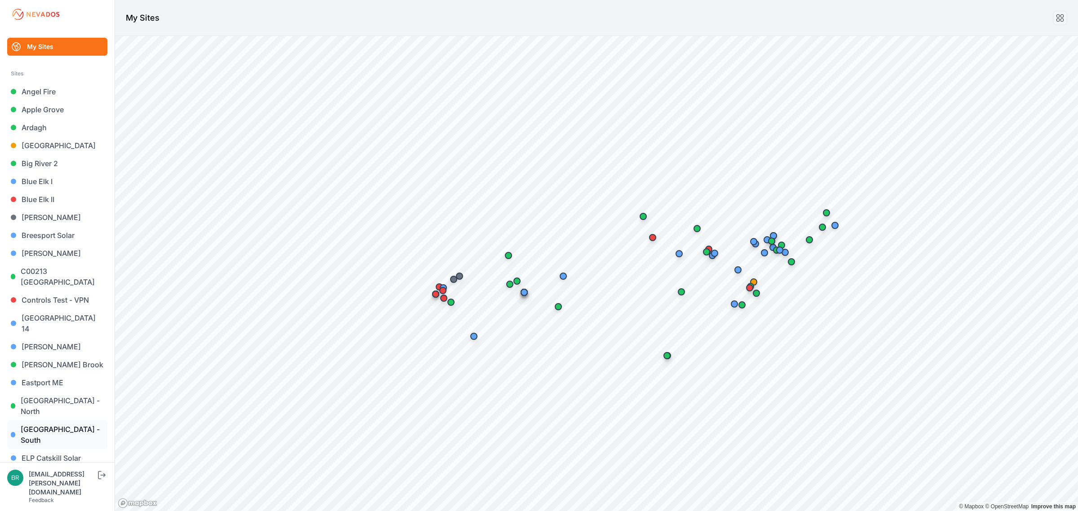
click at [59, 421] on link "[GEOGRAPHIC_DATA] - South" at bounding box center [57, 435] width 100 height 29
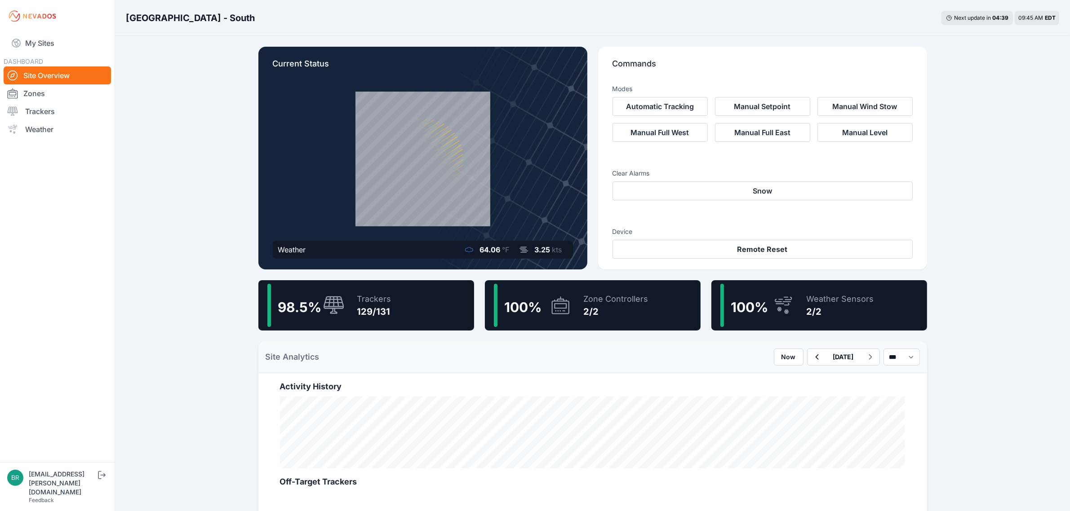
click at [363, 294] on div "Trackers" at bounding box center [374, 299] width 34 height 13
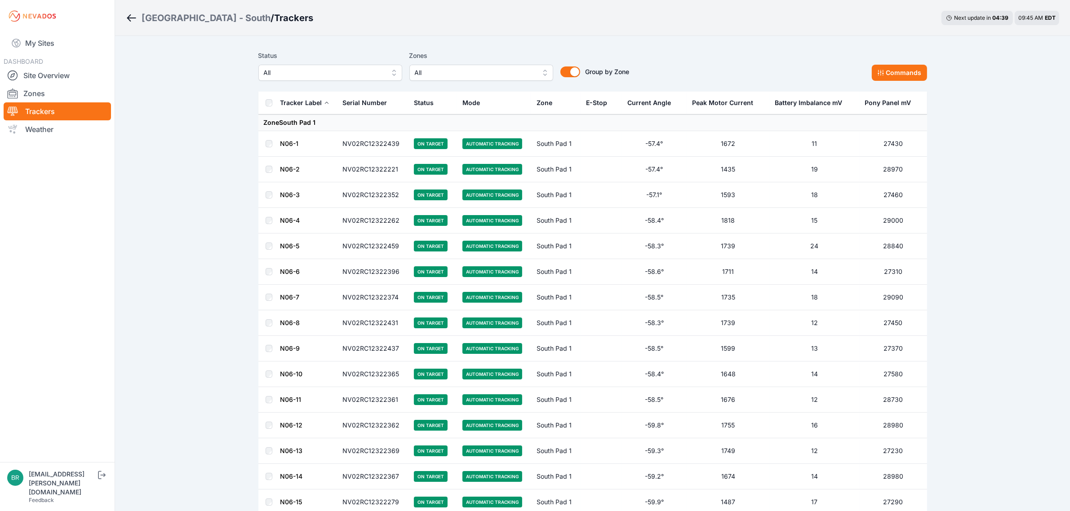
click at [345, 60] on label "Status" at bounding box center [330, 55] width 144 height 11
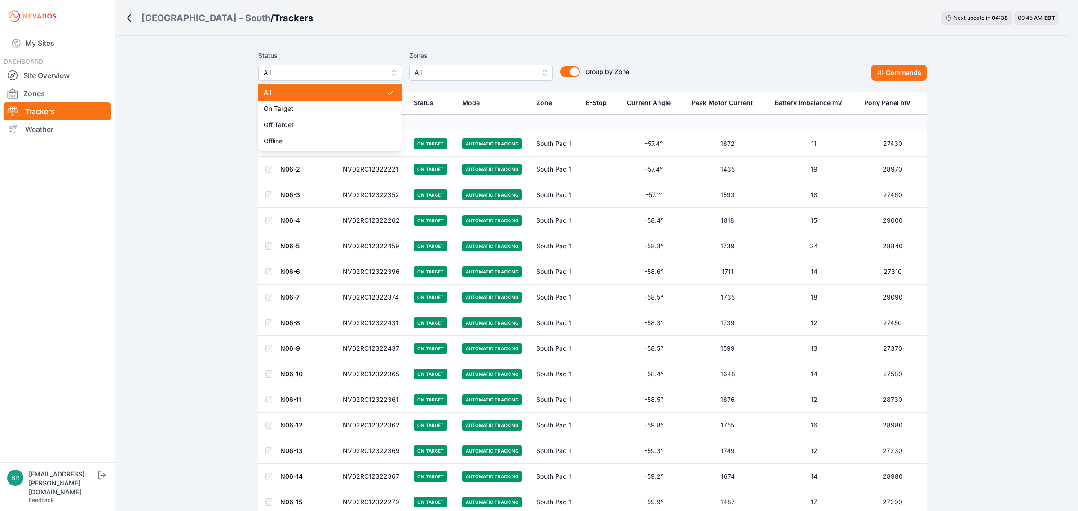
click at [345, 73] on span "All" at bounding box center [324, 72] width 120 height 11
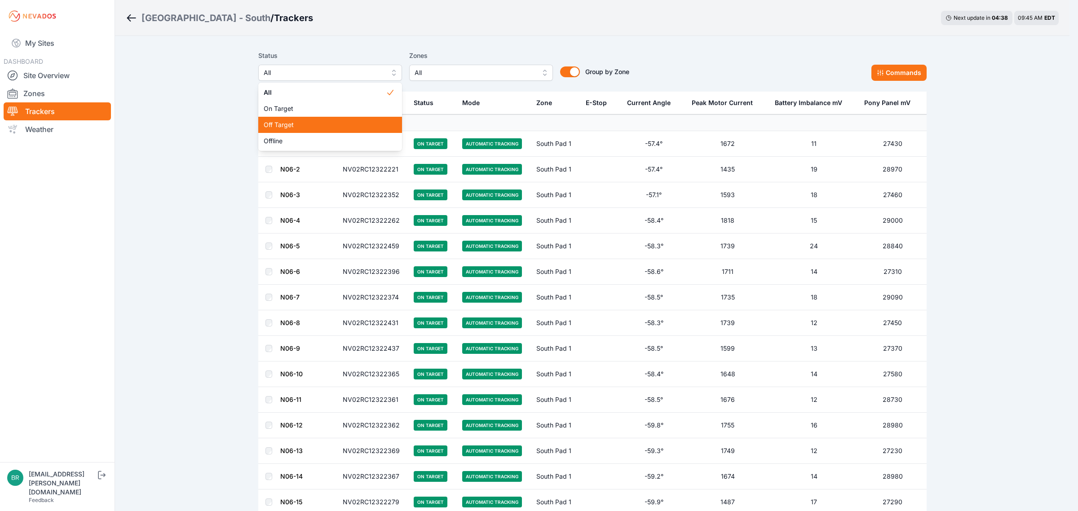
click at [325, 120] on span "Off Target" at bounding box center [325, 124] width 122 height 9
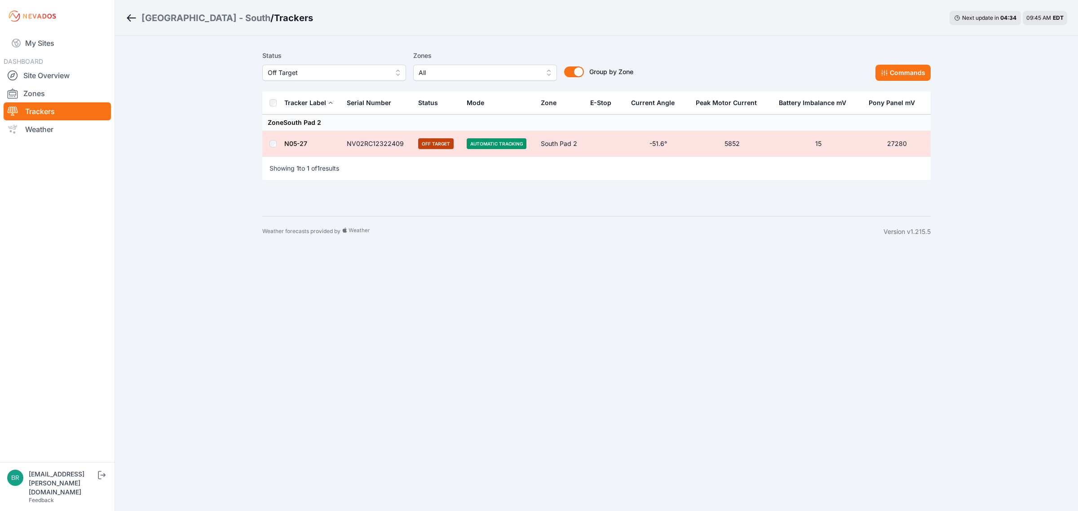
click at [291, 147] on link "N05-27" at bounding box center [295, 144] width 23 height 8
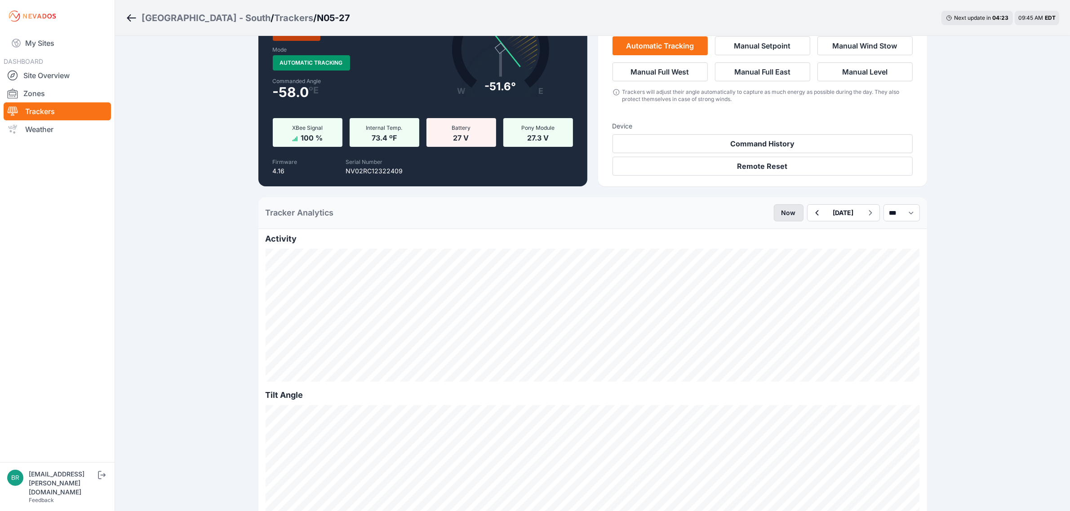
scroll to position [56, 0]
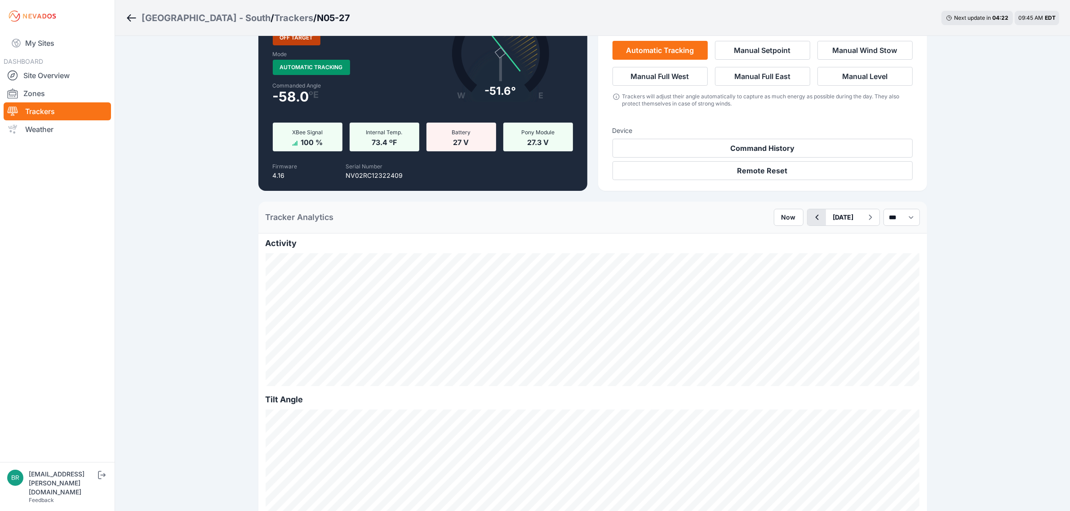
click at [811, 216] on icon "button" at bounding box center [816, 217] width 11 height 11
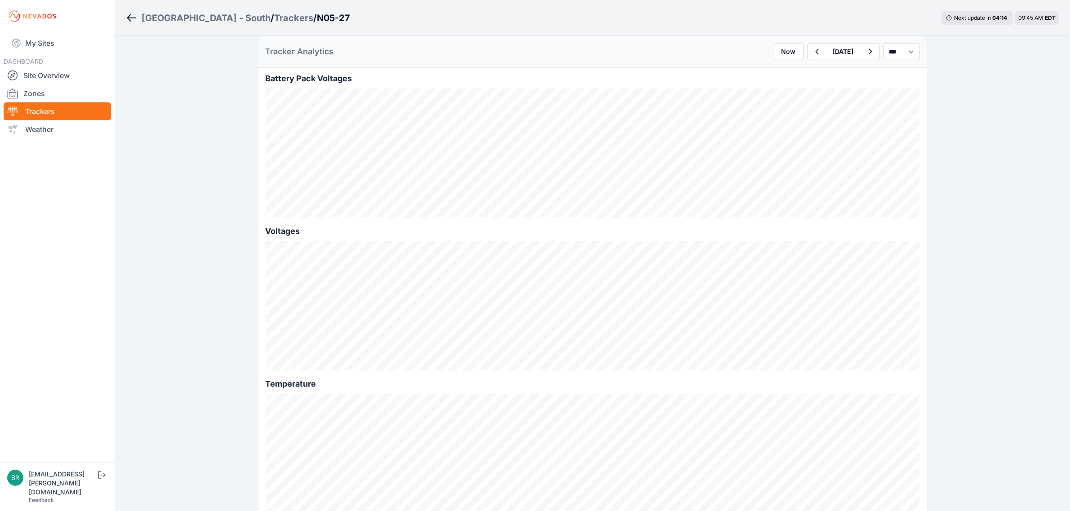
scroll to position [897, 0]
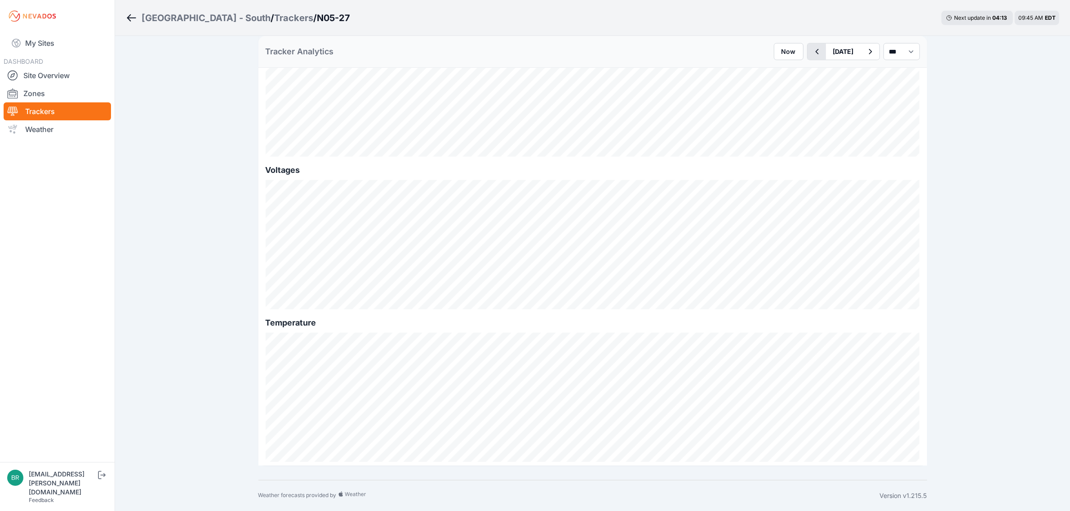
click at [807, 59] on button "button" at bounding box center [816, 52] width 18 height 16
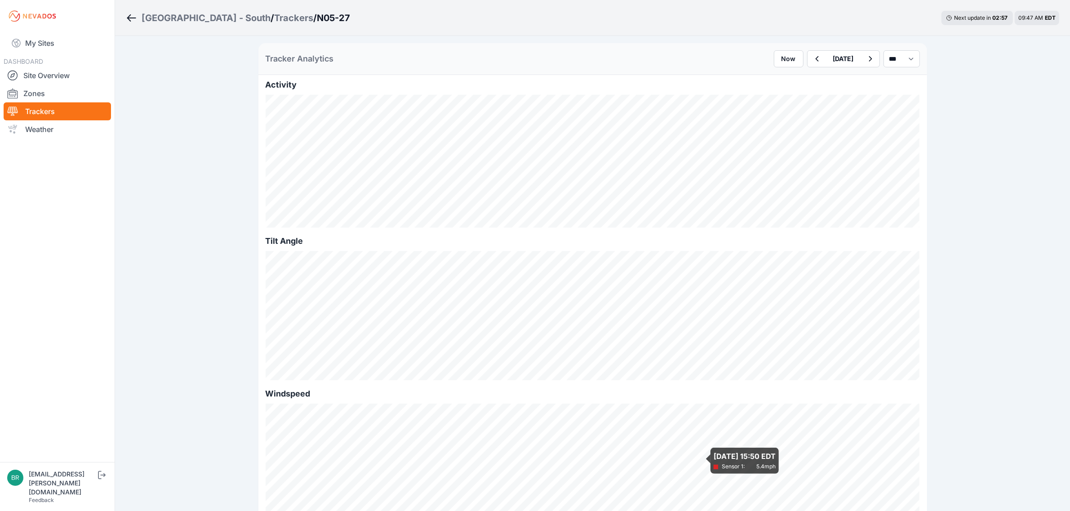
scroll to position [168, 0]
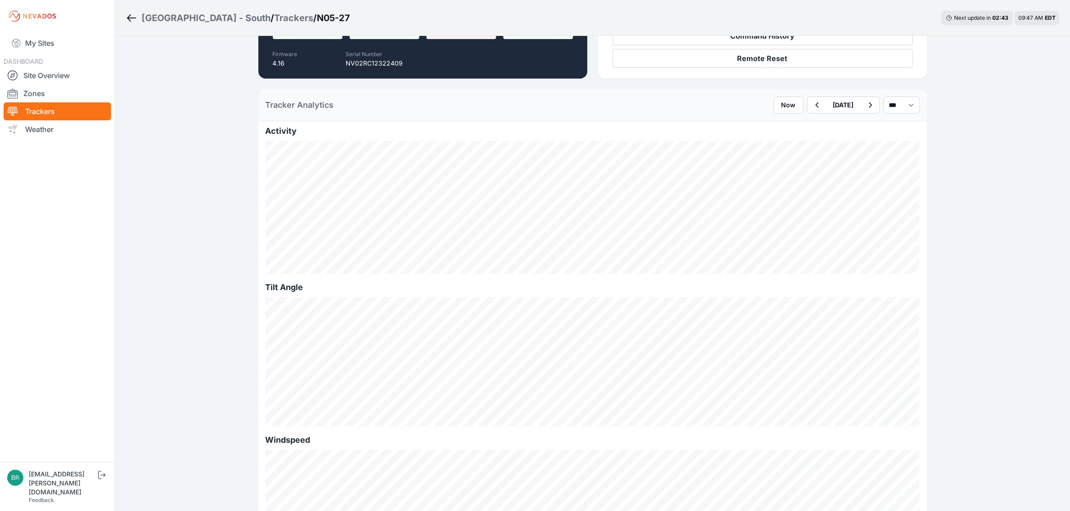
click at [274, 17] on div "Trackers" at bounding box center [293, 18] width 39 height 13
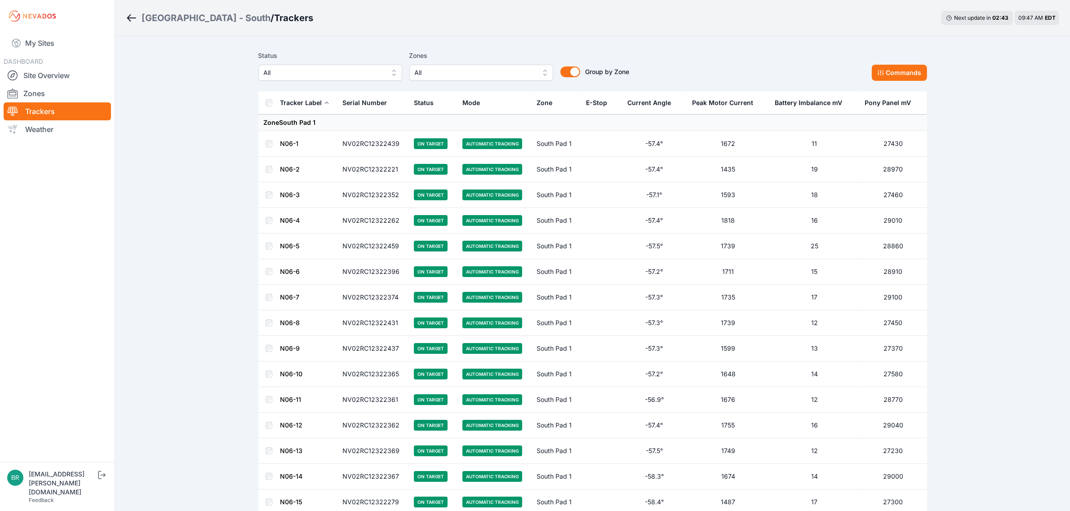
click at [304, 77] on span "All" at bounding box center [324, 72] width 120 height 11
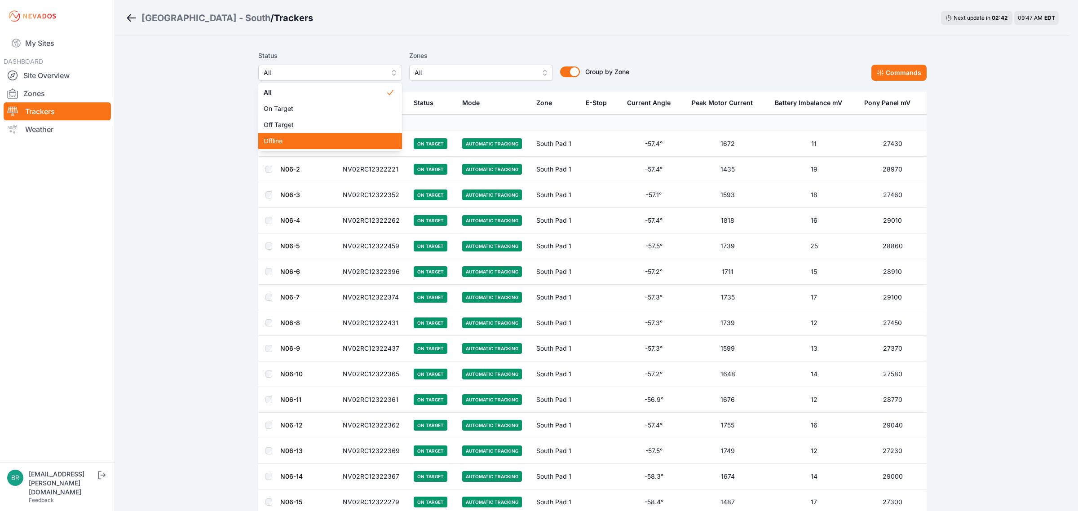
click at [300, 146] on div "Offline" at bounding box center [330, 141] width 144 height 16
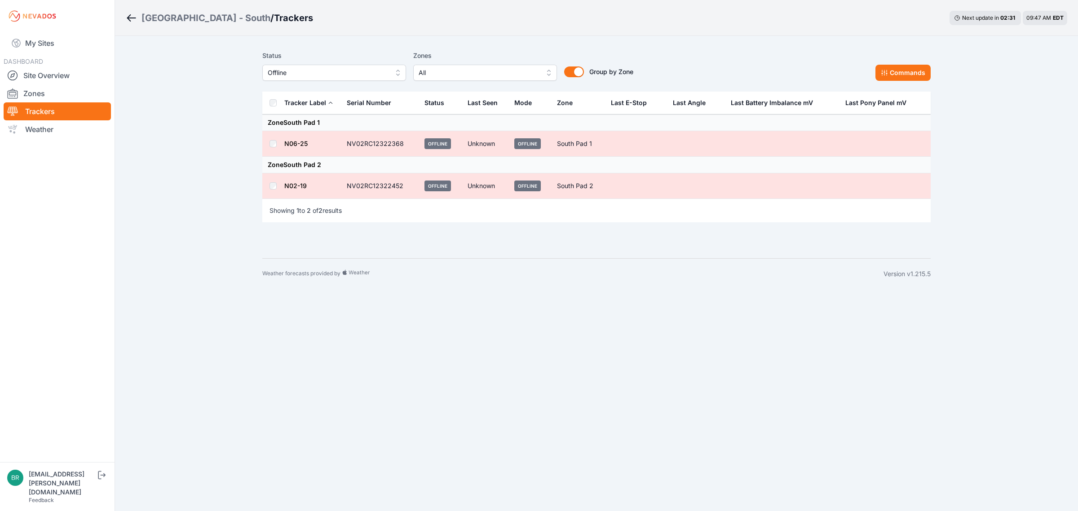
click at [295, 145] on link "N06-25" at bounding box center [295, 144] width 23 height 8
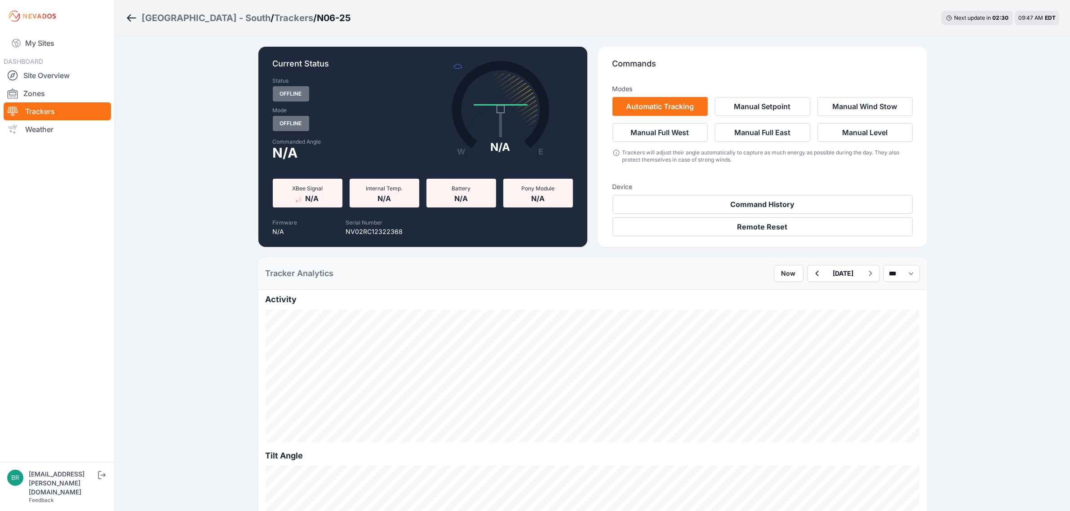
click at [134, 14] on icon "Breadcrumb" at bounding box center [131, 18] width 11 height 11
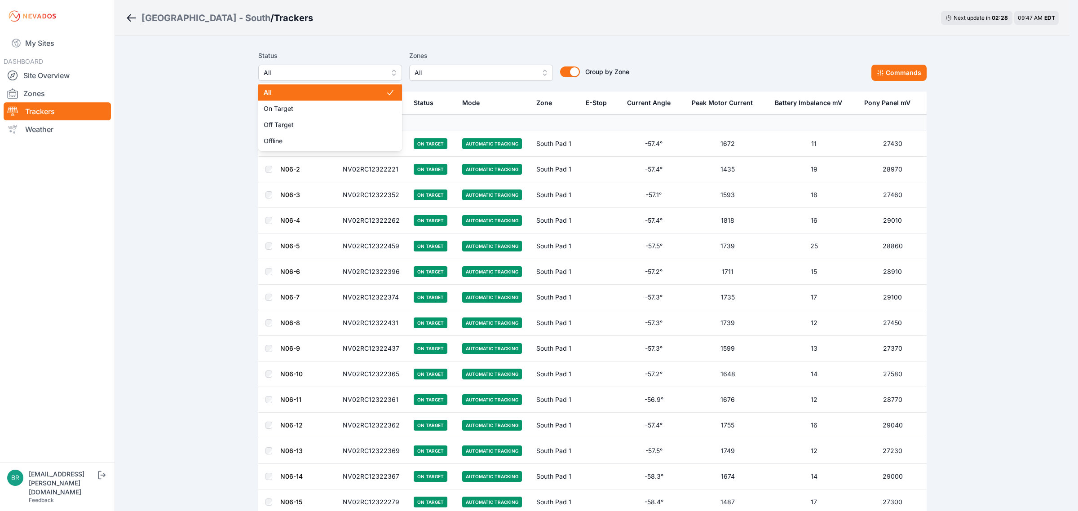
click at [304, 71] on span "All" at bounding box center [324, 72] width 120 height 11
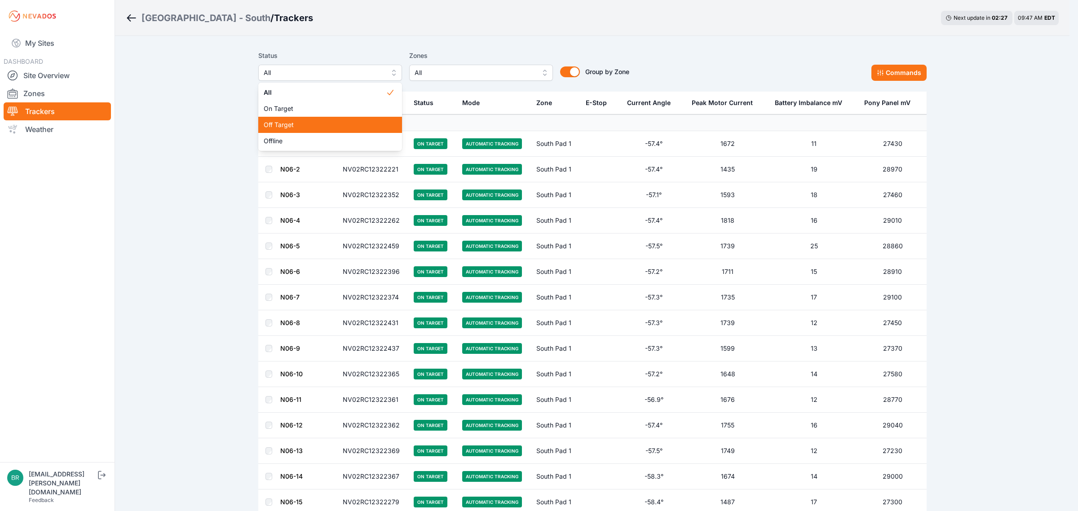
click at [309, 129] on div "Off Target" at bounding box center [330, 125] width 144 height 16
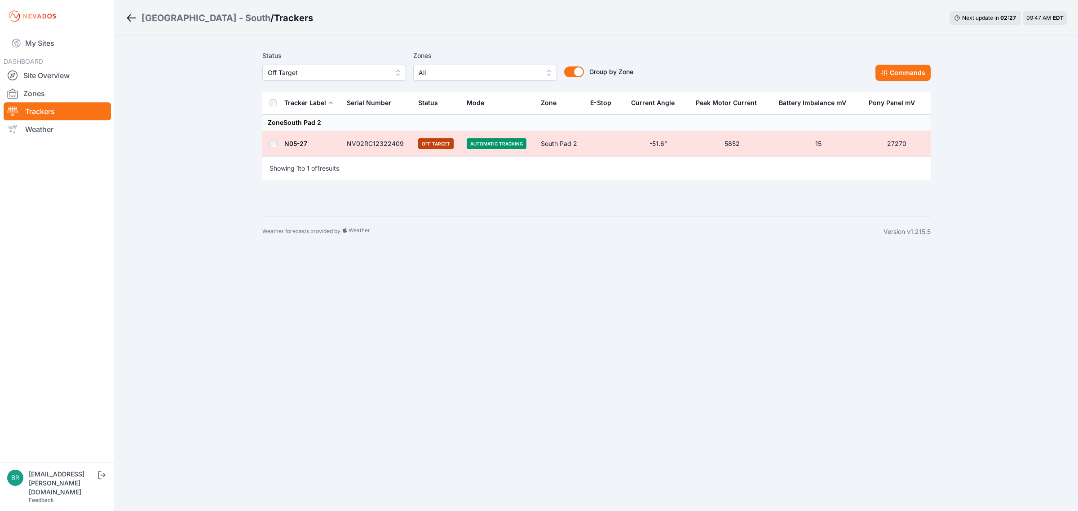
click at [307, 69] on span "Off Target" at bounding box center [328, 72] width 120 height 11
click at [302, 146] on div "Offline" at bounding box center [334, 141] width 144 height 16
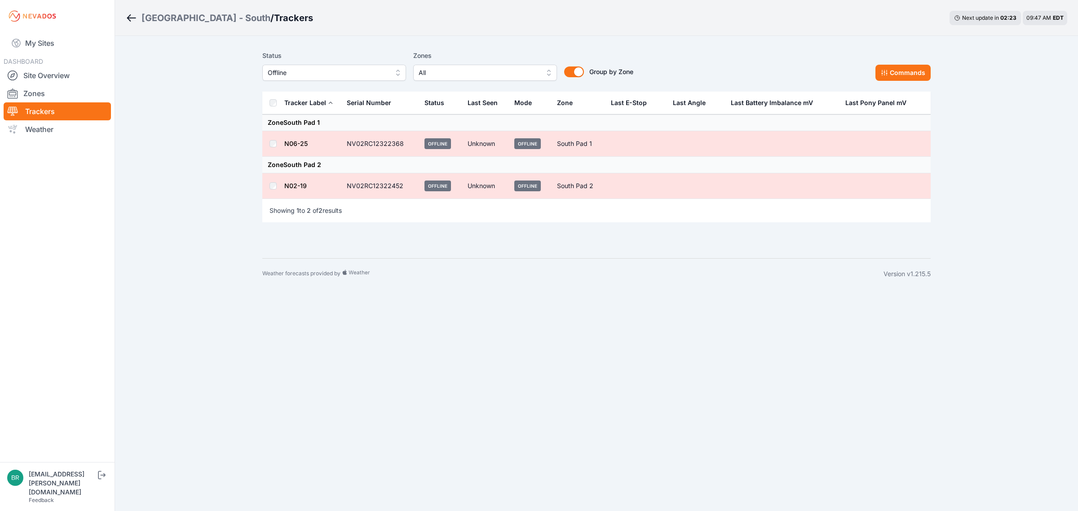
click at [300, 146] on link "N06-25" at bounding box center [295, 144] width 23 height 8
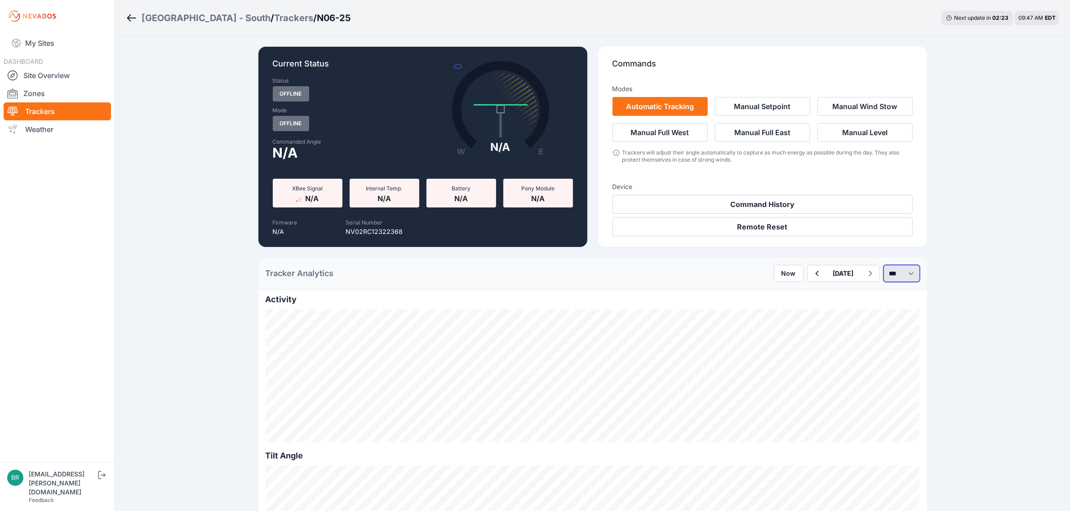
click at [891, 270] on select "*** **** *****" at bounding box center [901, 273] width 36 height 17
click at [883, 265] on select "*** **** *****" at bounding box center [901, 273] width 36 height 17
click at [781, 272] on button "button" at bounding box center [790, 274] width 18 height 16
click at [884, 266] on select "*** **** *****" at bounding box center [901, 273] width 36 height 17
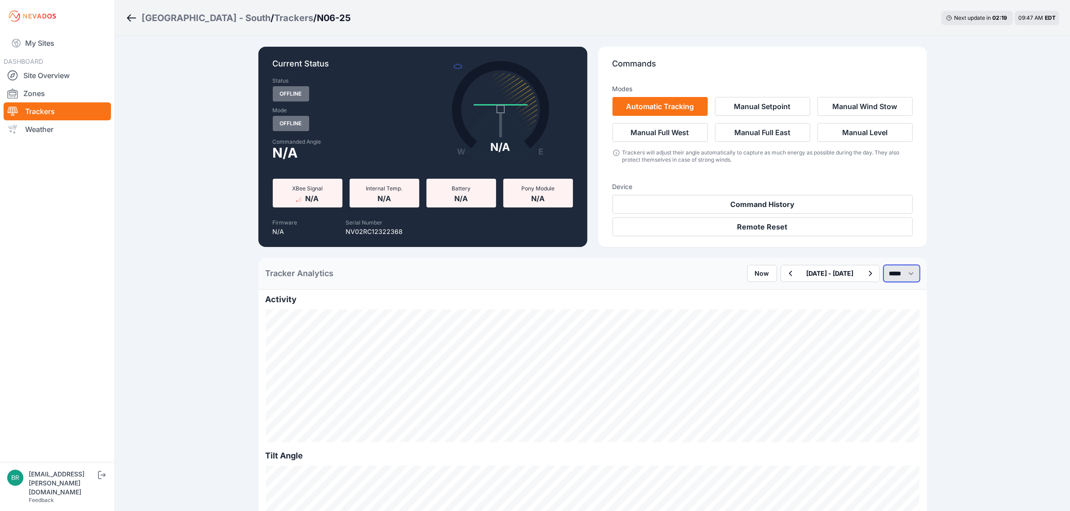
click at [883, 265] on select "*** **** *****" at bounding box center [901, 273] width 36 height 17
select select "*******"
click at [815, 275] on icon "button" at bounding box center [816, 273] width 3 height 5
click at [811, 272] on icon "button" at bounding box center [816, 273] width 11 height 11
click at [894, 275] on select "*** **** *****" at bounding box center [901, 273] width 36 height 17
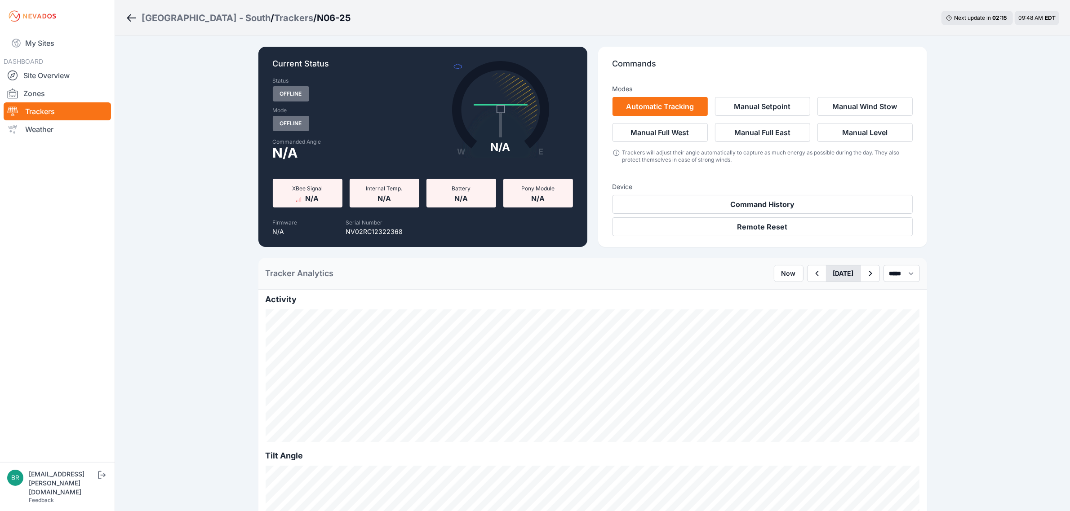
click at [830, 270] on button "[DATE]" at bounding box center [843, 274] width 35 height 16
click at [803, 317] on div "Apr" at bounding box center [817, 318] width 29 height 7
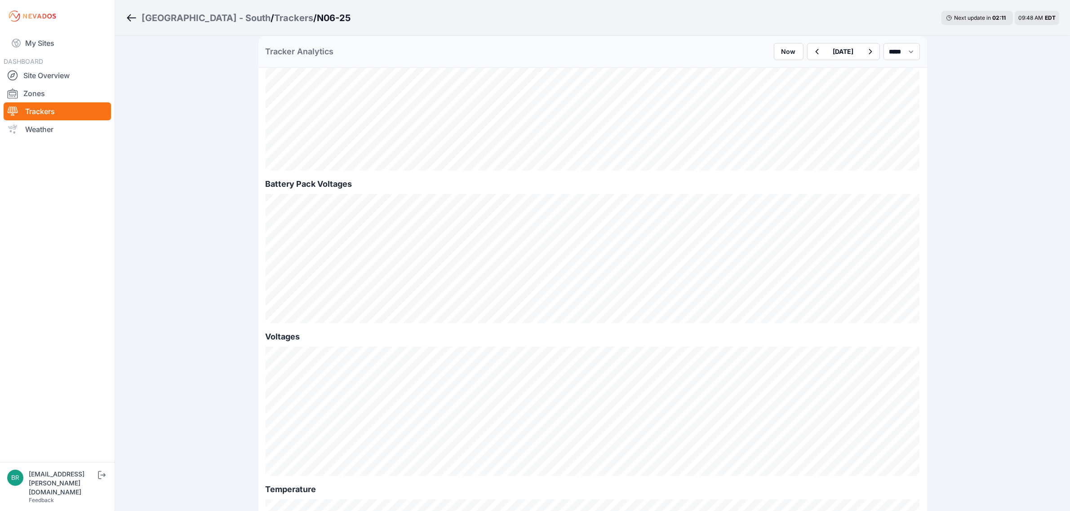
scroll to position [337, 0]
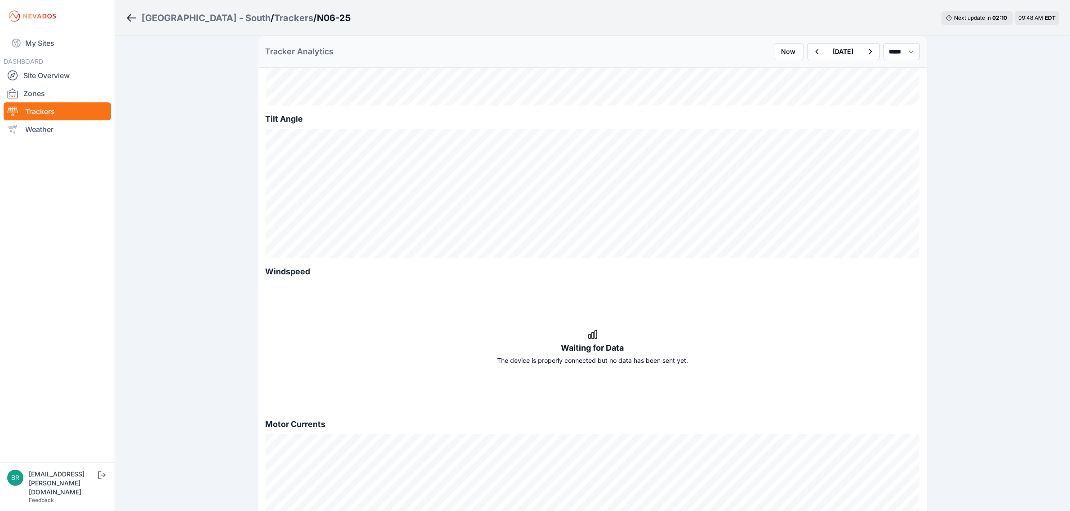
click at [274, 12] on div "Trackers" at bounding box center [293, 18] width 39 height 13
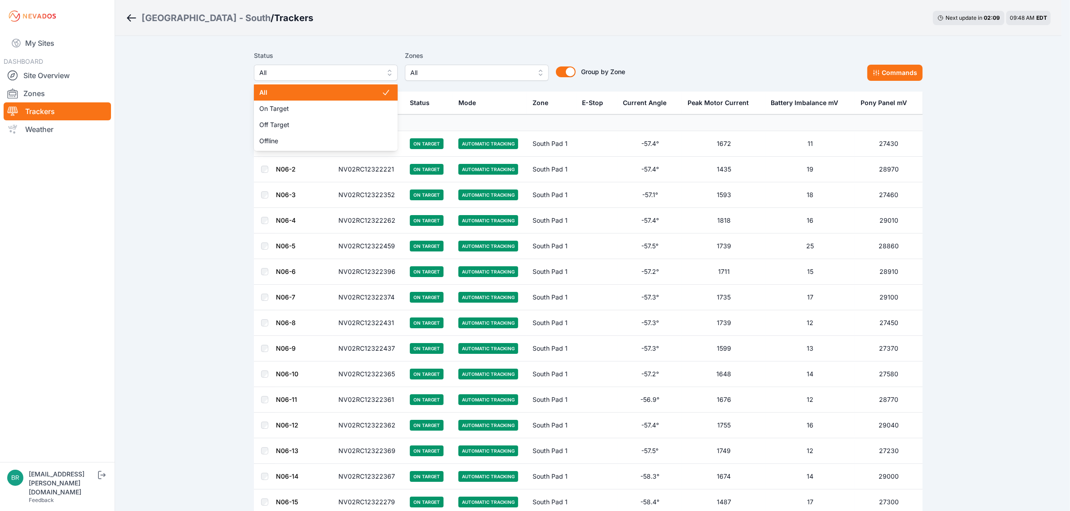
click at [316, 76] on span "All" at bounding box center [319, 72] width 120 height 11
click at [301, 93] on span "All" at bounding box center [325, 92] width 122 height 9
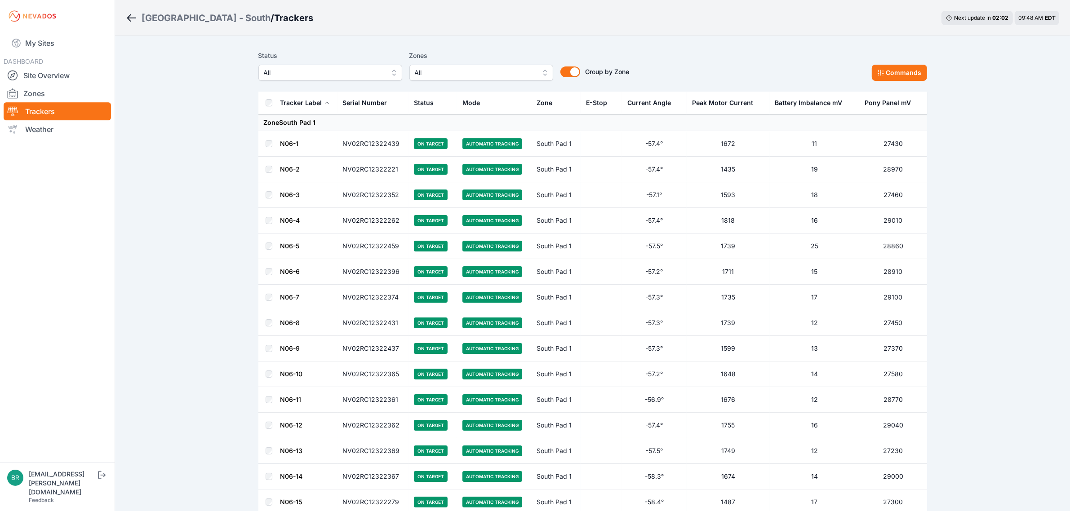
click at [321, 71] on span "All" at bounding box center [324, 72] width 120 height 11
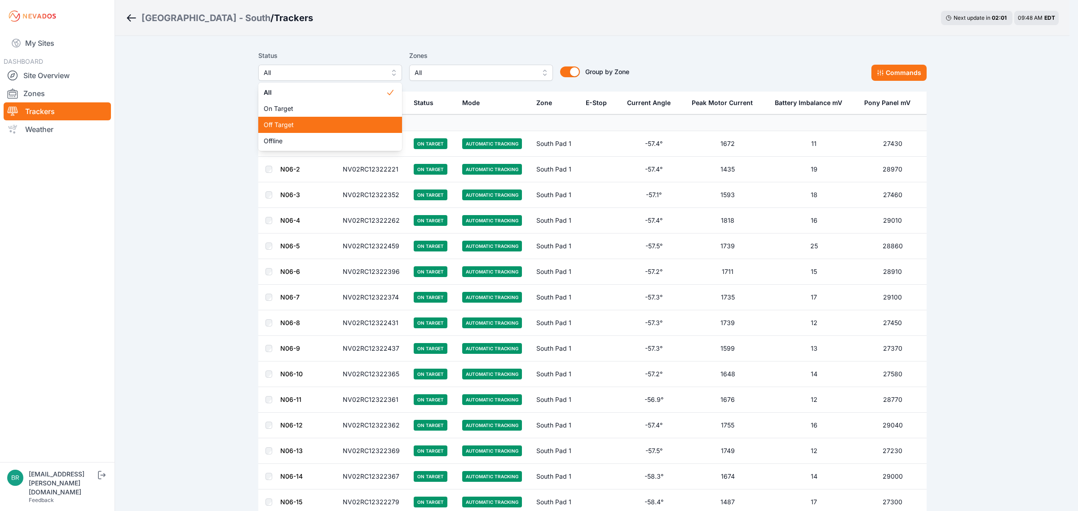
click at [293, 128] on span "Off Target" at bounding box center [325, 124] width 122 height 9
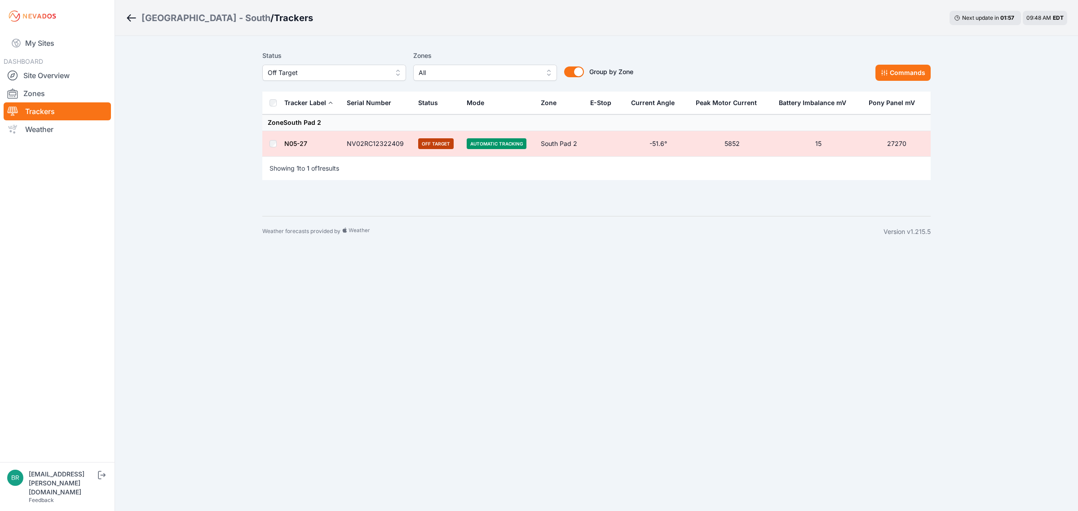
click at [295, 142] on link "N05-27" at bounding box center [295, 144] width 23 height 8
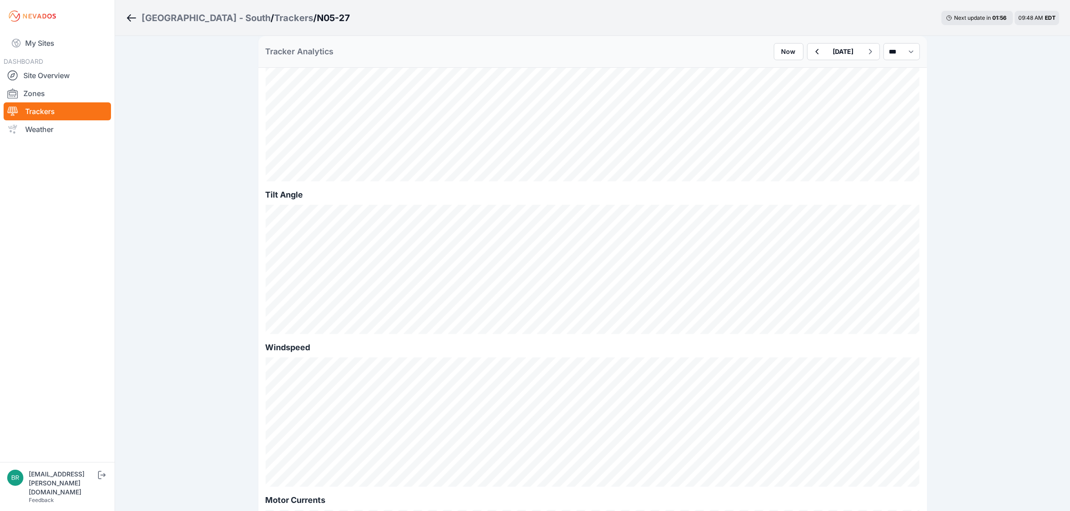
scroll to position [281, 0]
click at [63, 45] on link "My Sites" at bounding box center [57, 43] width 107 height 22
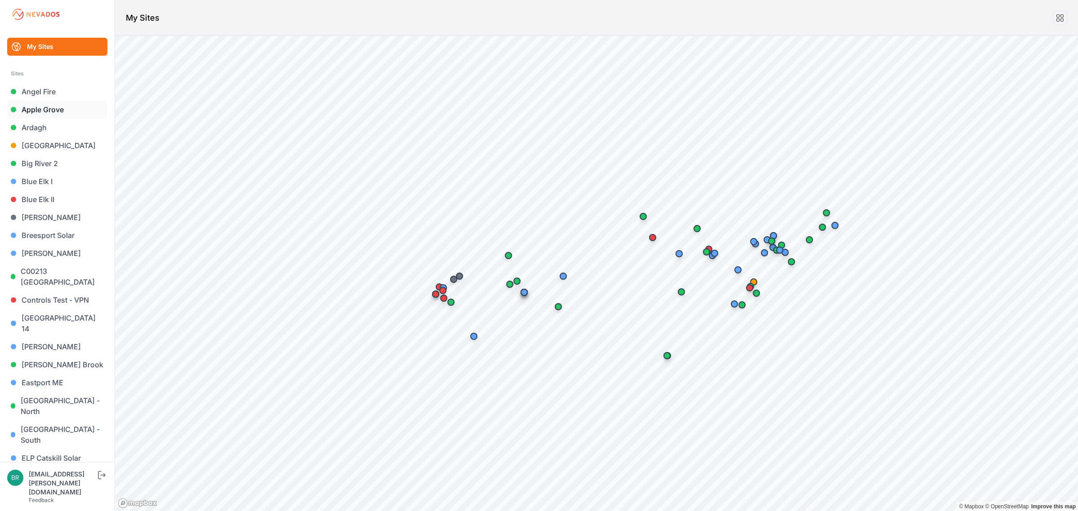
click at [52, 108] on link "Apple Grove" at bounding box center [57, 110] width 100 height 18
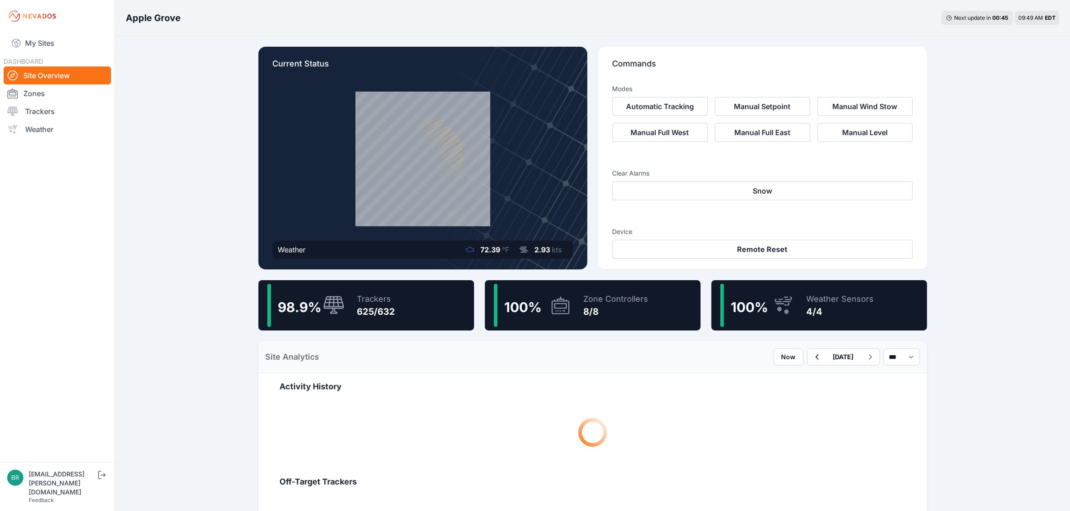
click at [419, 299] on div "98.9 % Trackers 625/632" at bounding box center [366, 305] width 216 height 50
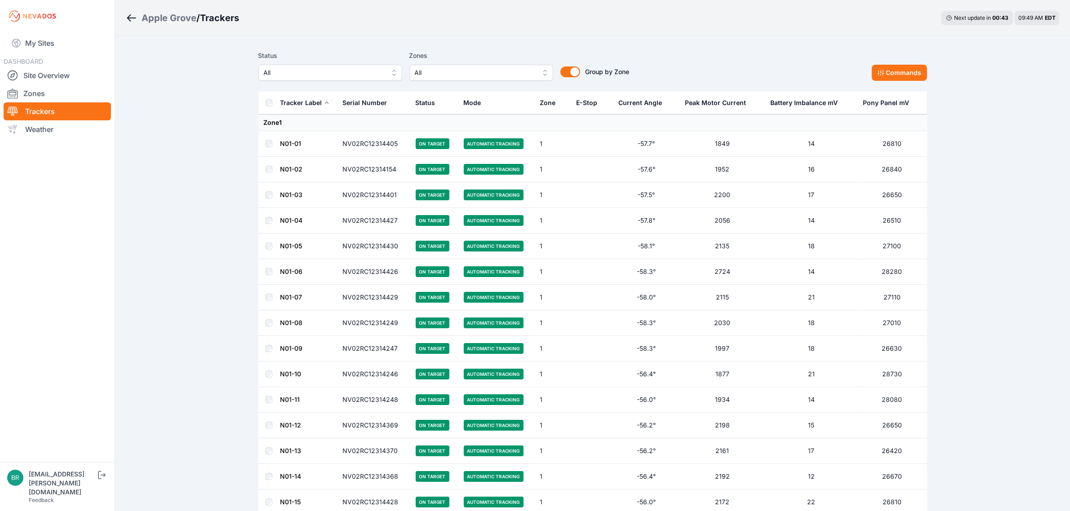
click at [355, 77] on span "All" at bounding box center [324, 72] width 120 height 11
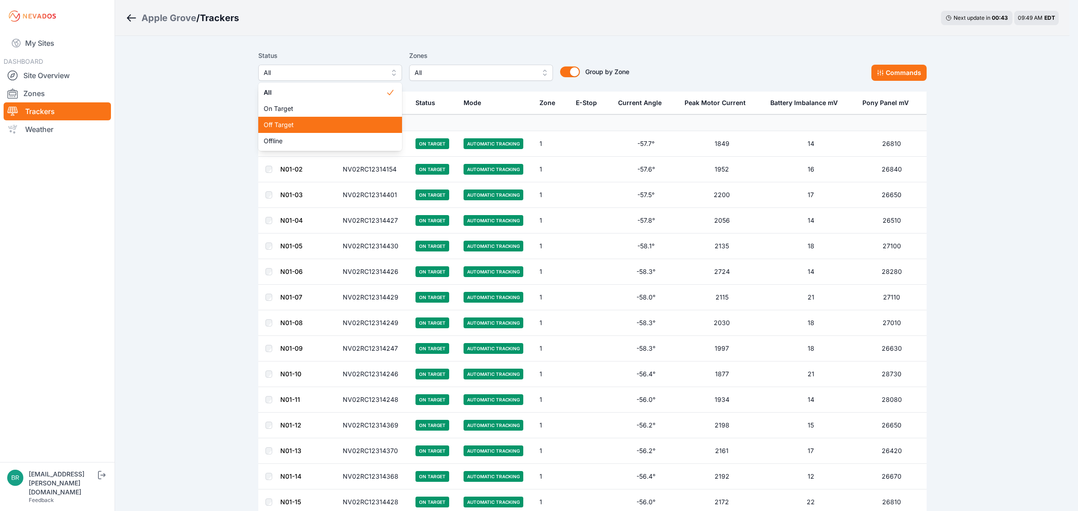
click at [304, 122] on span "Off Target" at bounding box center [325, 124] width 122 height 9
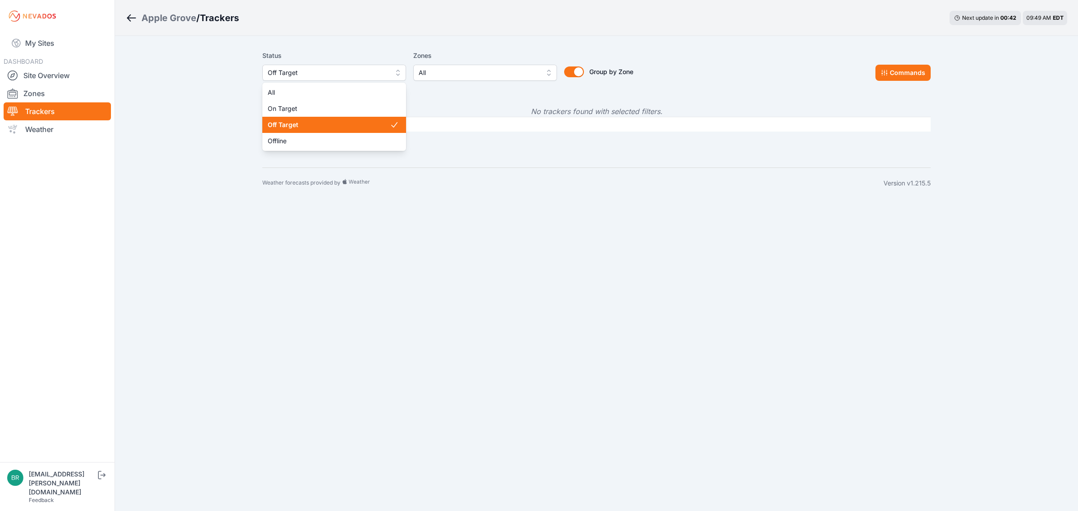
click at [302, 66] on button "Off Target" at bounding box center [334, 73] width 144 height 16
click at [293, 137] on span "Offline" at bounding box center [329, 141] width 122 height 9
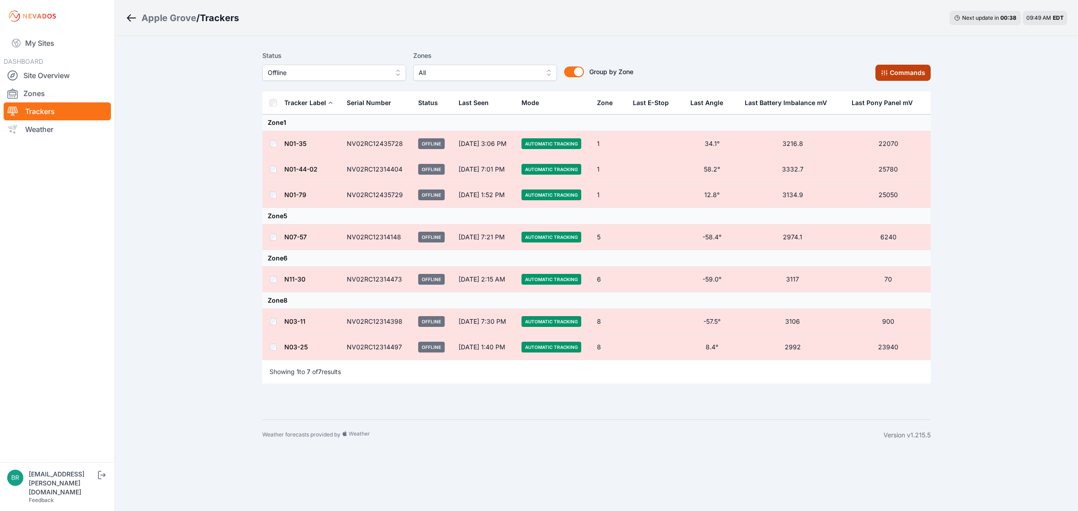
click at [893, 73] on button "Commands" at bounding box center [903, 73] width 55 height 16
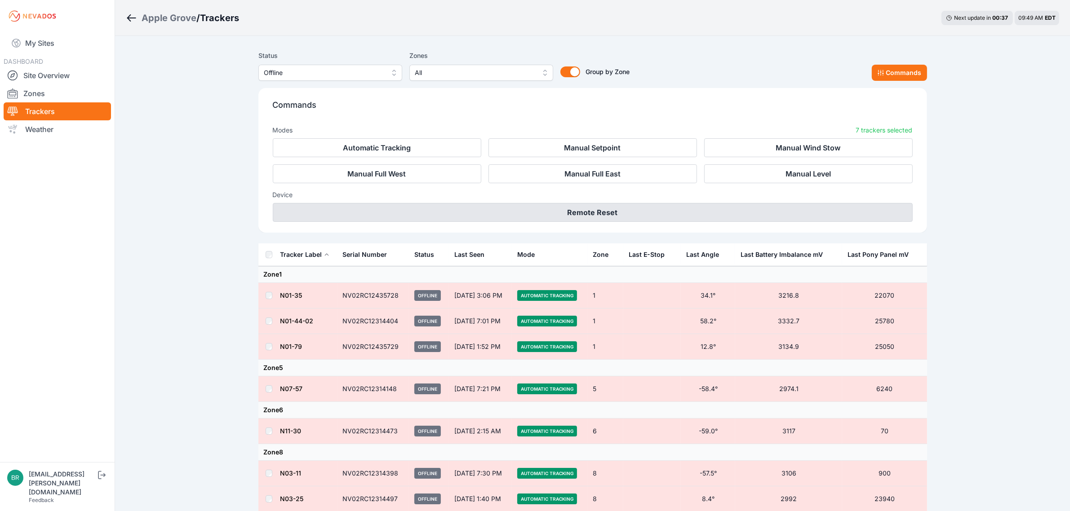
click at [655, 212] on button "Remote Reset" at bounding box center [593, 212] width 640 height 19
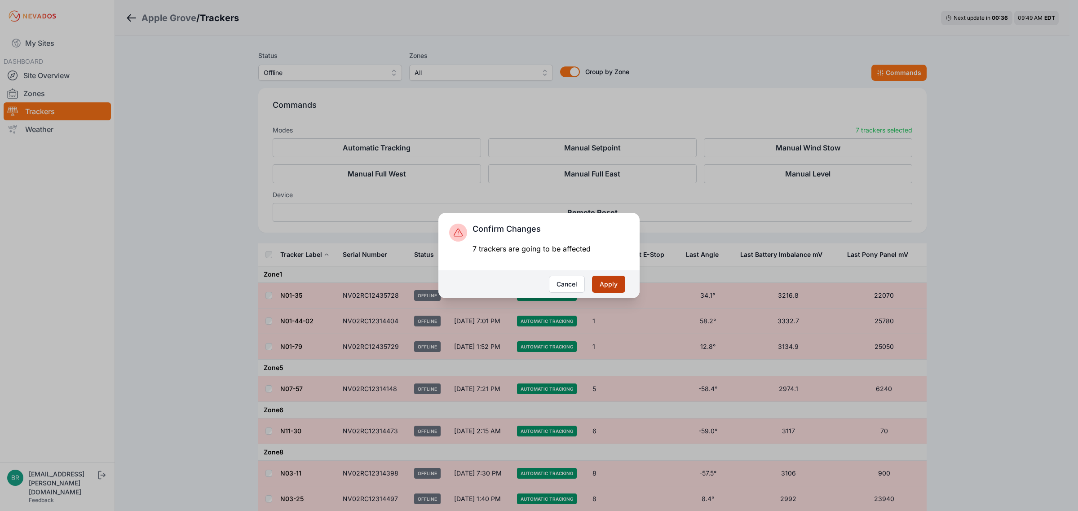
click at [616, 281] on button "Apply" at bounding box center [608, 284] width 33 height 17
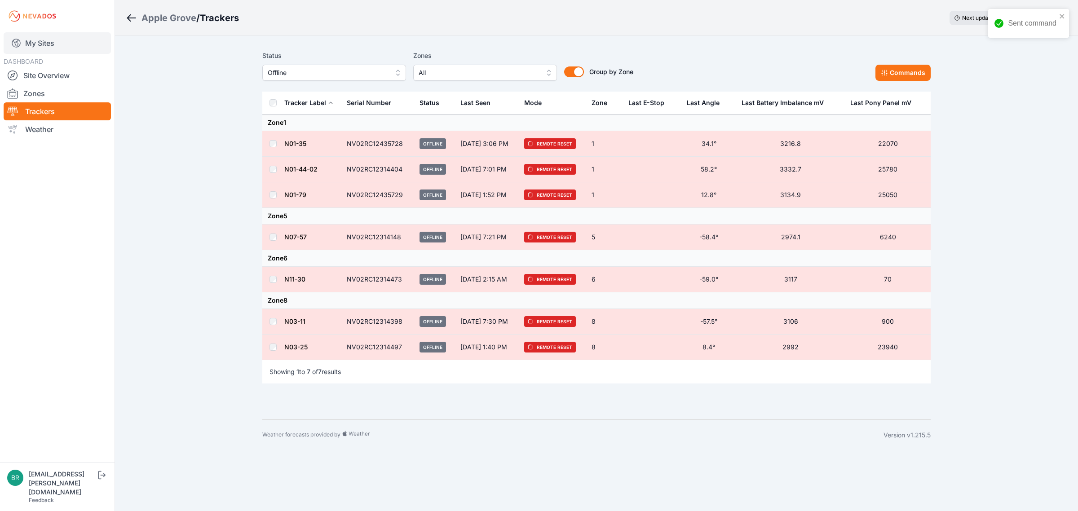
click at [66, 48] on link "My Sites" at bounding box center [57, 43] width 107 height 22
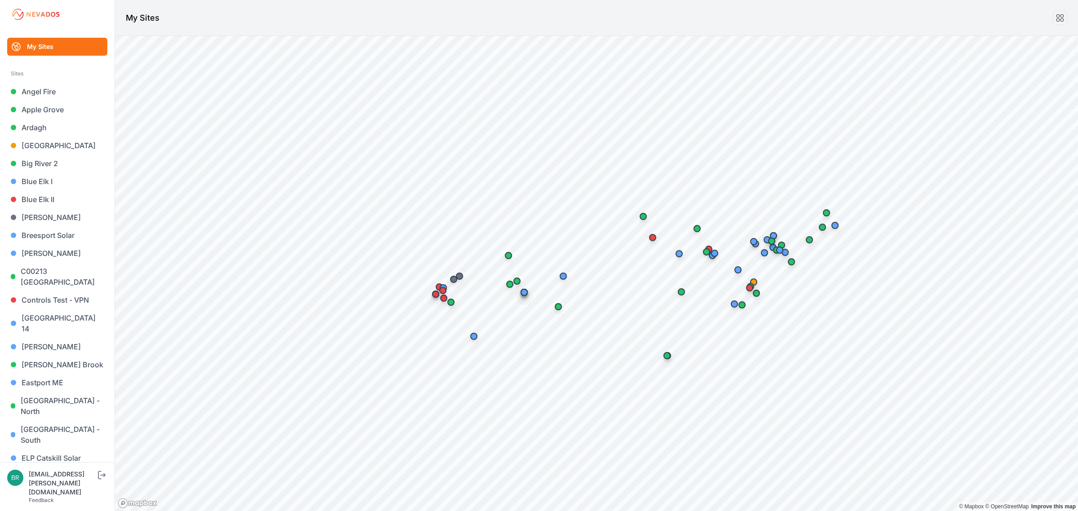
click at [60, 467] on link "Endless Caverns" at bounding box center [57, 476] width 100 height 18
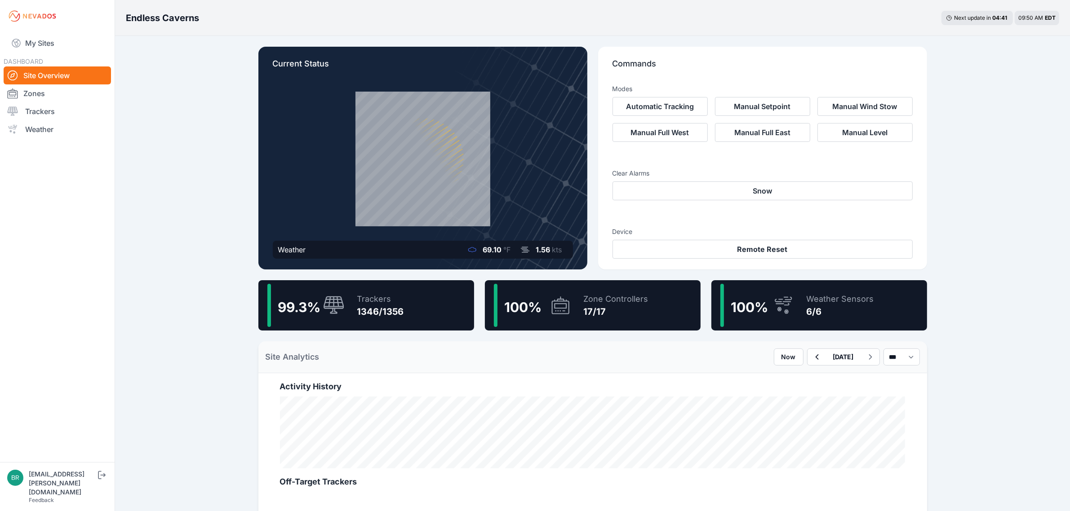
click at [367, 288] on div "Trackers 1346/1356" at bounding box center [376, 305] width 56 height 43
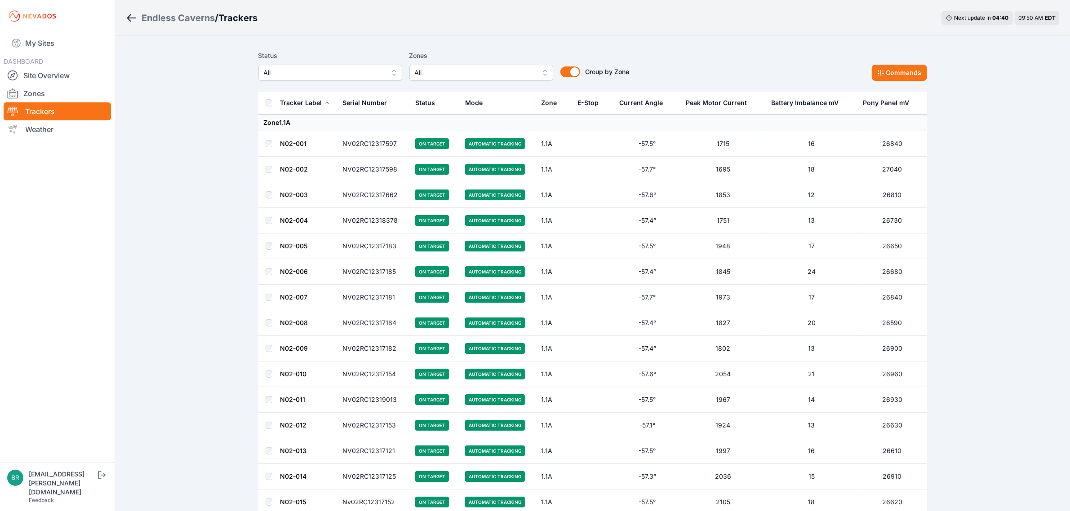
click at [288, 71] on span "All" at bounding box center [324, 72] width 120 height 11
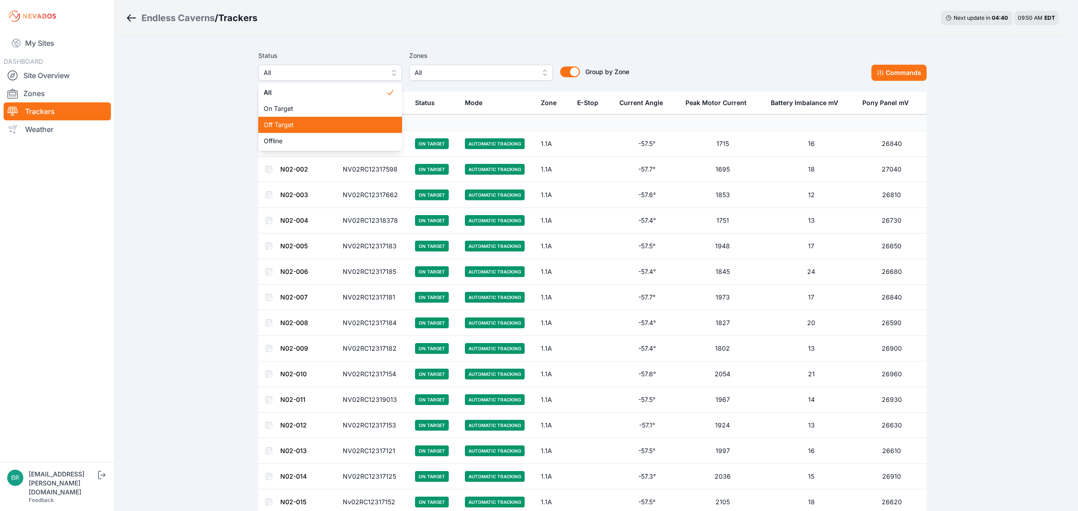
click at [283, 121] on span "Off Target" at bounding box center [325, 124] width 122 height 9
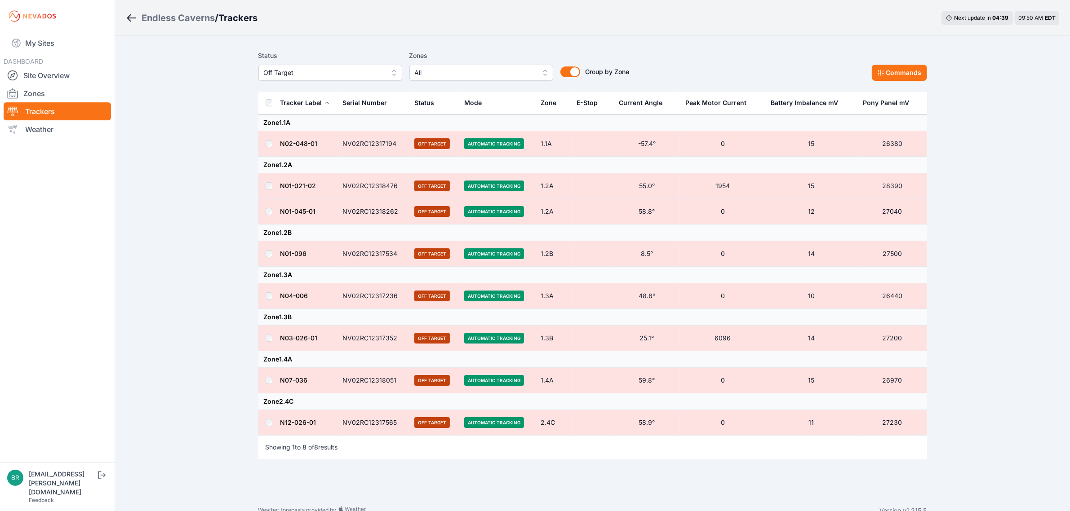
click at [306, 69] on span "Off Target" at bounding box center [324, 72] width 120 height 11
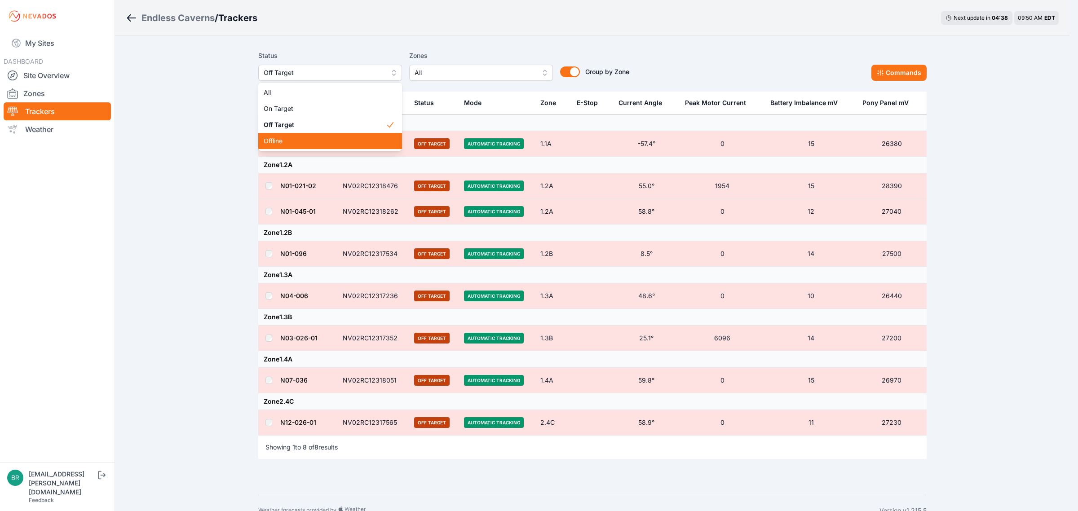
click at [292, 142] on span "Offline" at bounding box center [325, 141] width 122 height 9
